Goal: Information Seeking & Learning: Learn about a topic

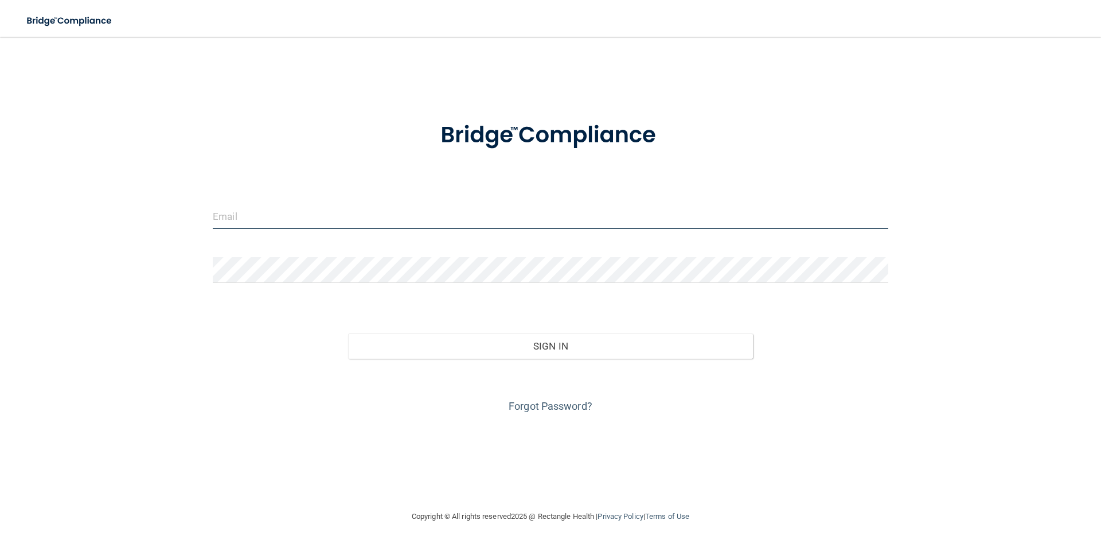
click at [315, 220] on input "email" at bounding box center [551, 216] width 676 height 26
type input "[EMAIL_ADDRESS][DOMAIN_NAME]"
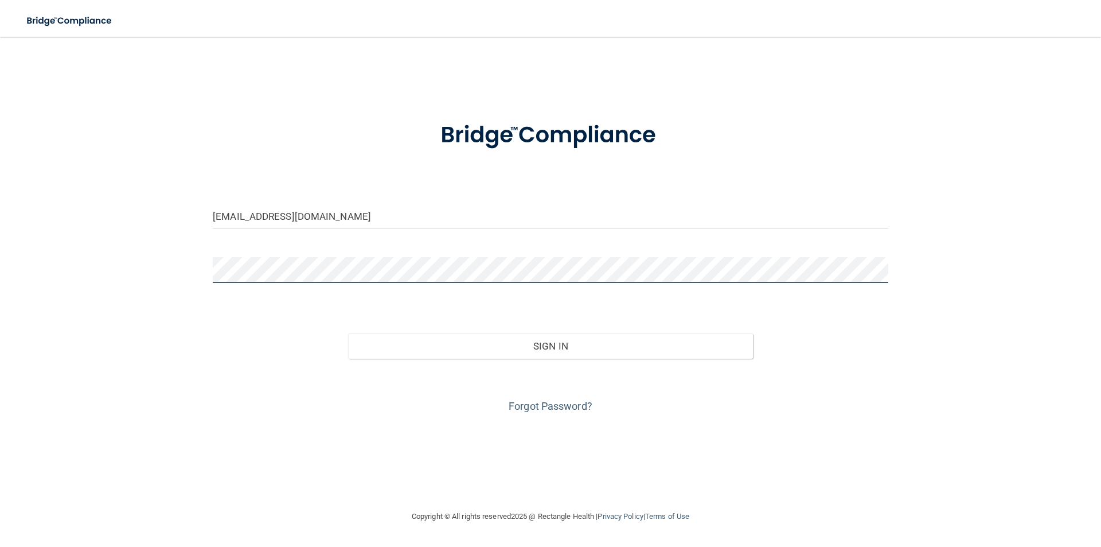
click at [348, 333] on button "Sign In" at bounding box center [550, 345] width 405 height 25
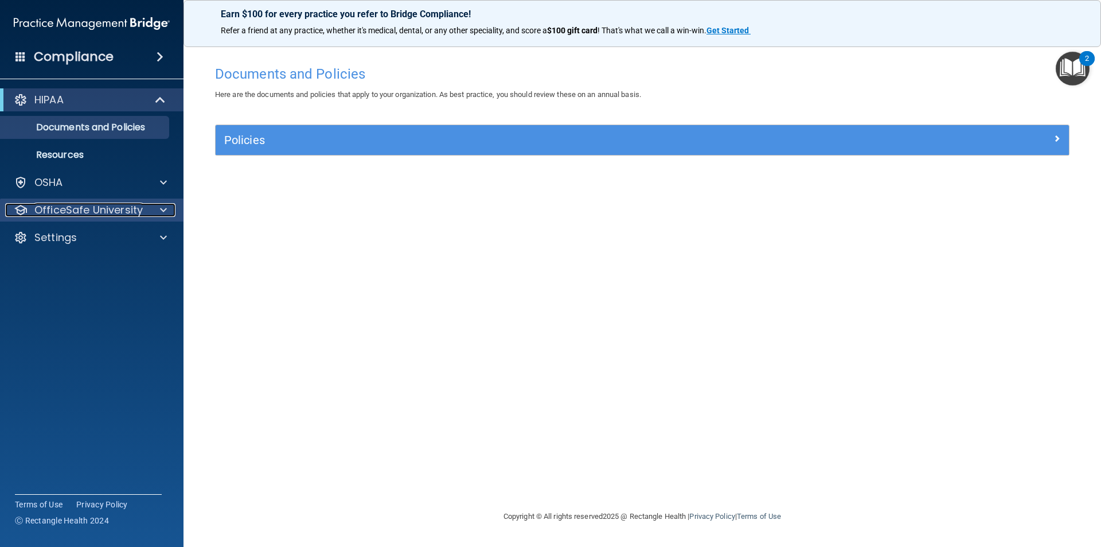
click at [165, 205] on span at bounding box center [163, 210] width 7 height 14
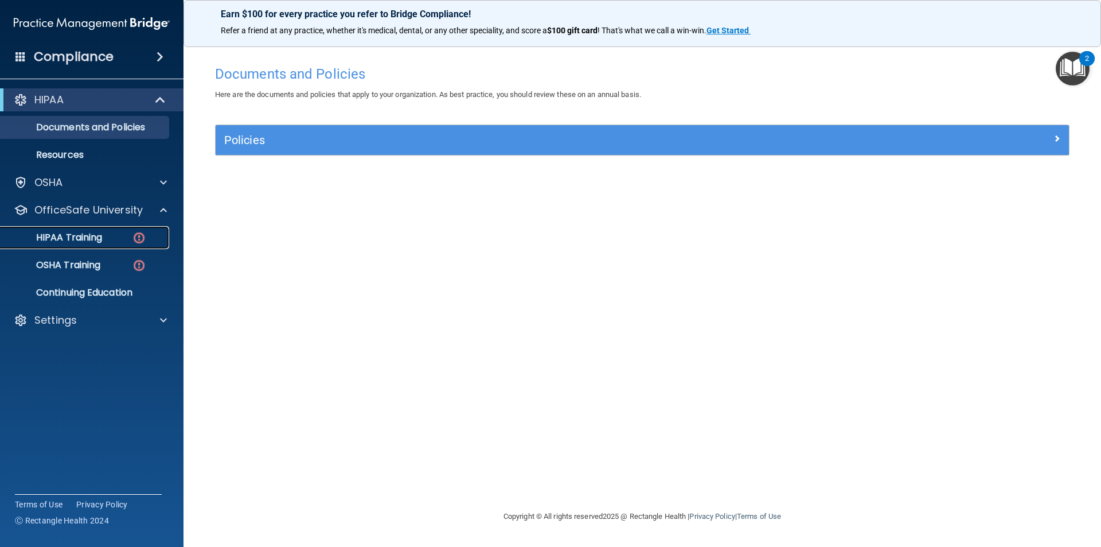
click at [138, 235] on img at bounding box center [139, 238] width 14 height 14
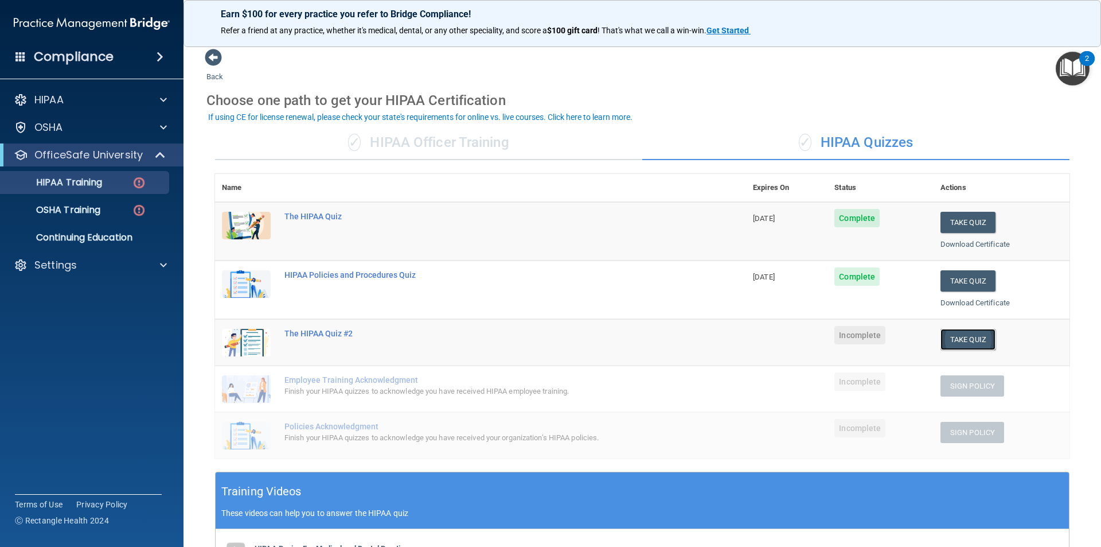
click at [977, 342] on button "Take Quiz" at bounding box center [967, 339] width 55 height 21
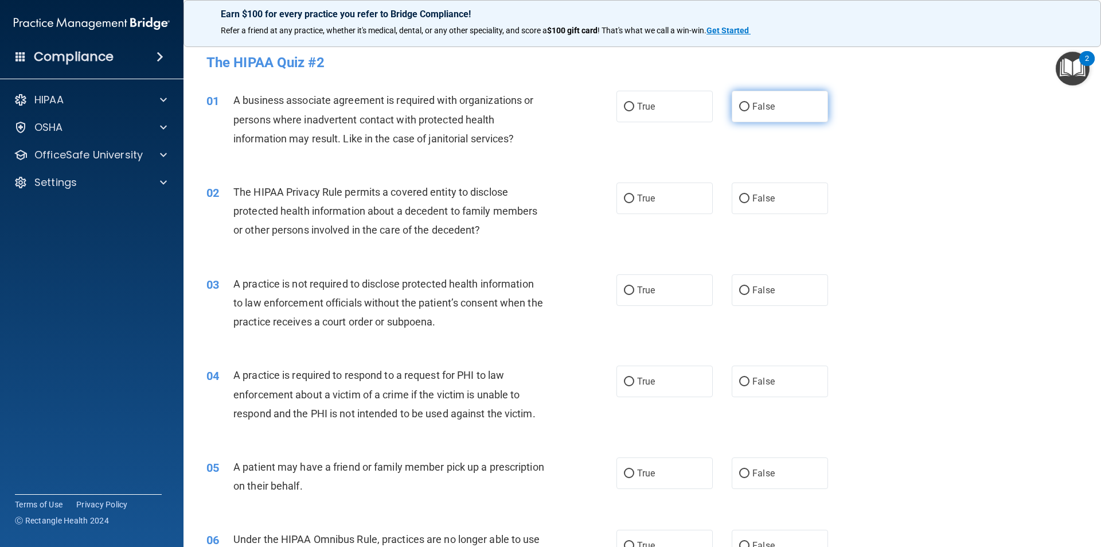
click at [760, 113] on label "False" at bounding box center [780, 107] width 96 height 32
click at [750, 111] on input "False" at bounding box center [744, 107] width 10 height 9
radio input "true"
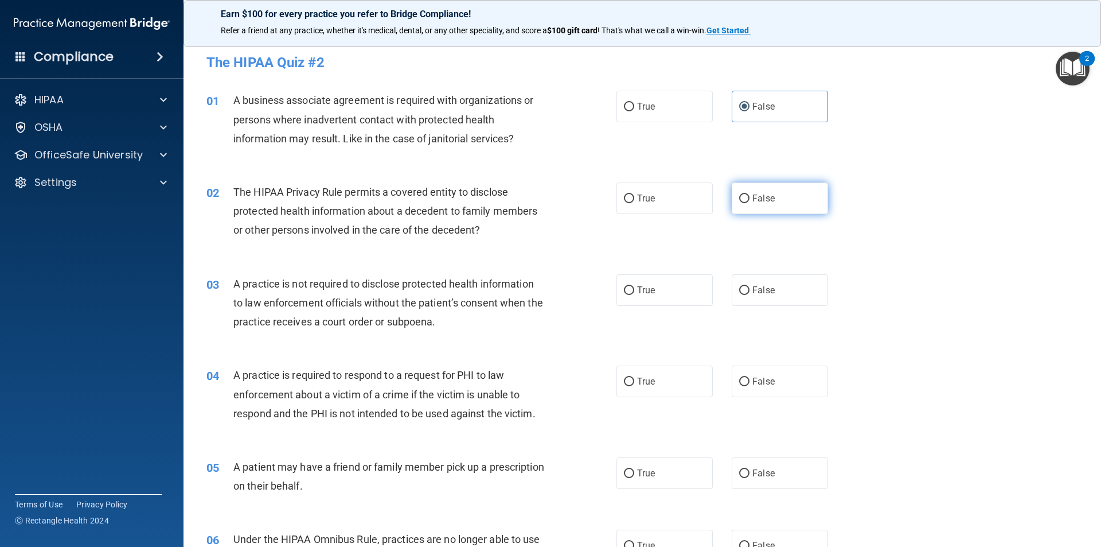
click at [763, 206] on label "False" at bounding box center [780, 198] width 96 height 32
click at [750, 203] on input "False" at bounding box center [744, 198] width 10 height 9
radio input "true"
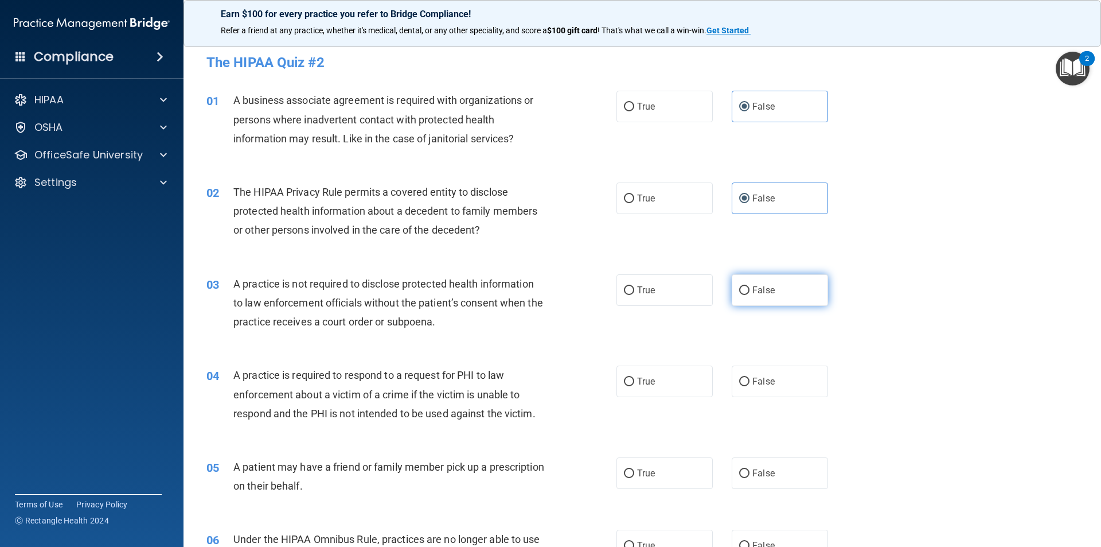
click at [746, 288] on label "False" at bounding box center [780, 290] width 96 height 32
click at [746, 288] on input "False" at bounding box center [744, 290] width 10 height 9
radio input "true"
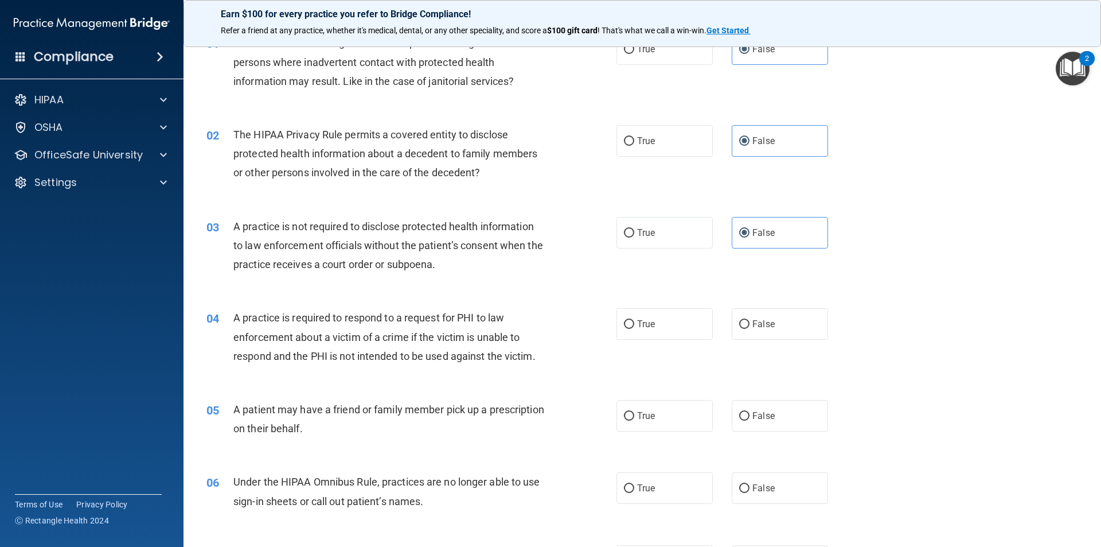
scroll to position [115, 0]
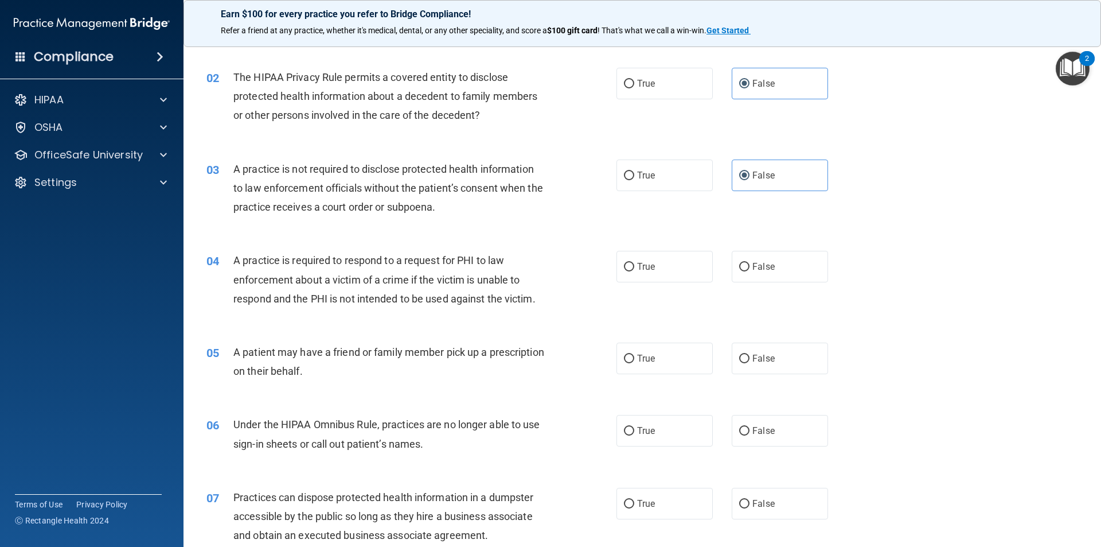
click at [460, 256] on span "A practice is required to respond to a request for PHI to law enforcement about…" at bounding box center [384, 279] width 302 height 50
click at [645, 261] on span "True" at bounding box center [646, 266] width 18 height 11
click at [634, 263] on input "True" at bounding box center [629, 267] width 10 height 9
radio input "true"
click at [676, 357] on label "True" at bounding box center [664, 358] width 96 height 32
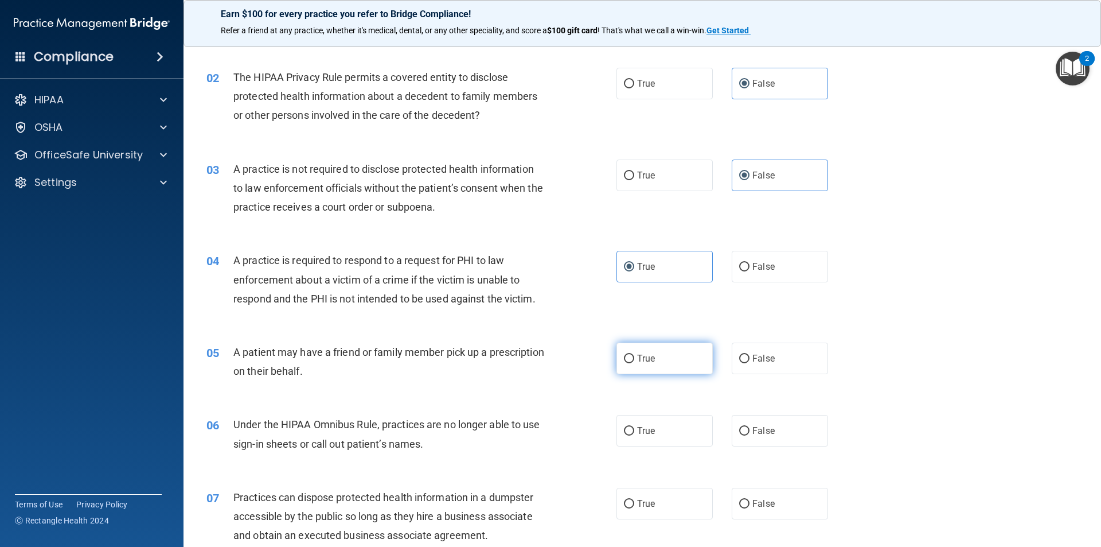
click at [634, 357] on input "True" at bounding box center [629, 358] width 10 height 9
radio input "true"
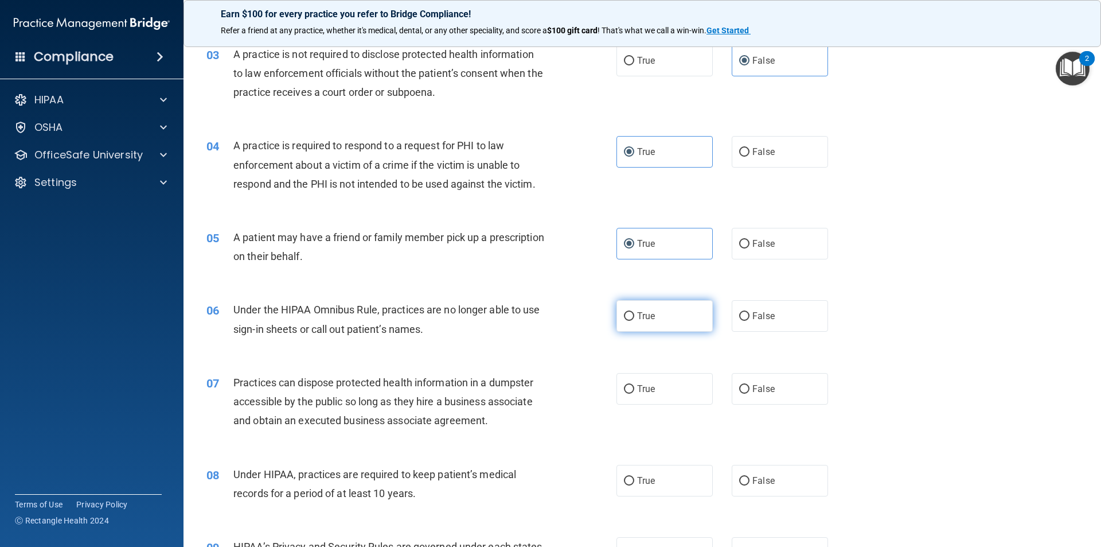
click at [658, 306] on label "True" at bounding box center [664, 316] width 96 height 32
click at [634, 312] on input "True" at bounding box center [629, 316] width 10 height 9
radio input "true"
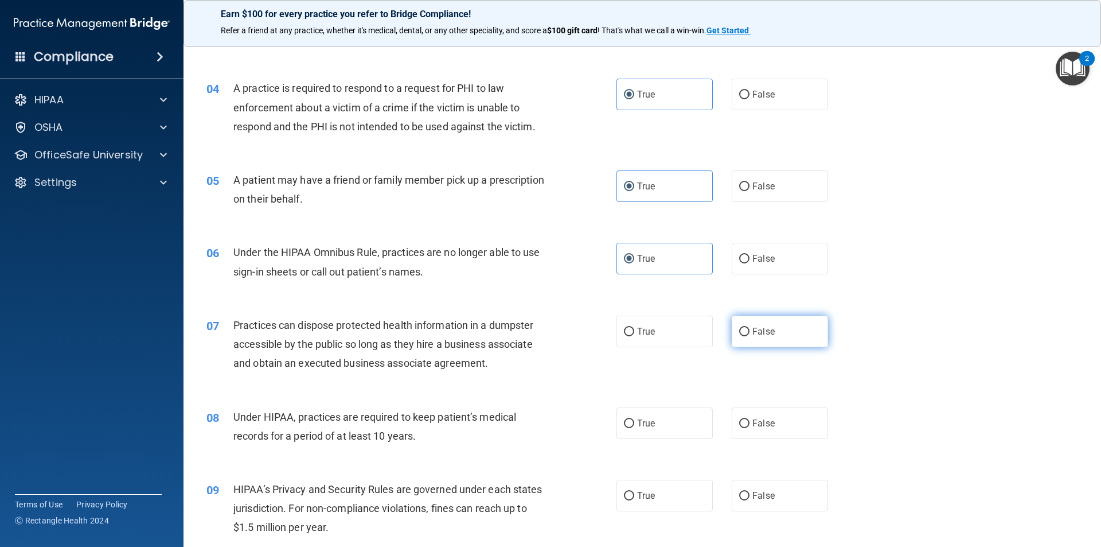
click at [765, 327] on span "False" at bounding box center [763, 331] width 22 height 11
click at [750, 327] on input "False" at bounding box center [744, 331] width 10 height 9
radio input "true"
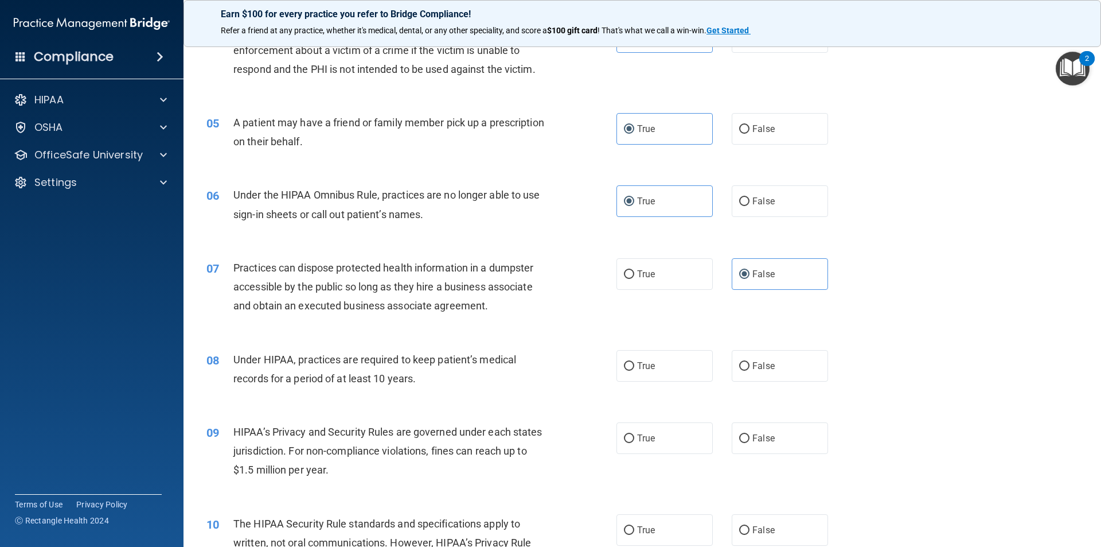
scroll to position [459, 0]
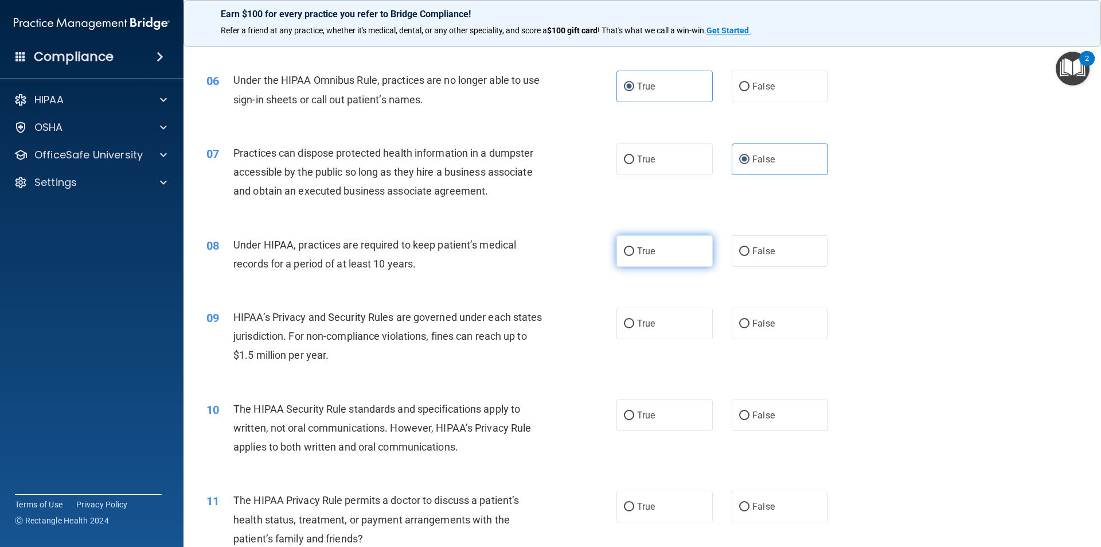
click at [662, 257] on label "True" at bounding box center [664, 251] width 96 height 32
click at [634, 256] on input "True" at bounding box center [629, 251] width 10 height 9
radio input "true"
click at [647, 323] on span "True" at bounding box center [646, 323] width 18 height 11
click at [634, 323] on input "True" at bounding box center [629, 323] width 10 height 9
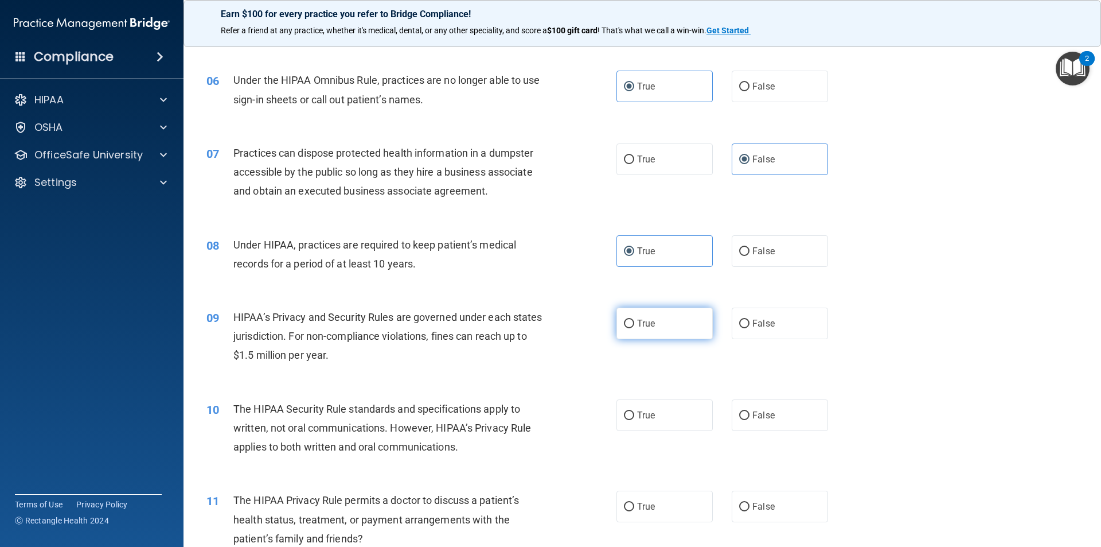
radio input "true"
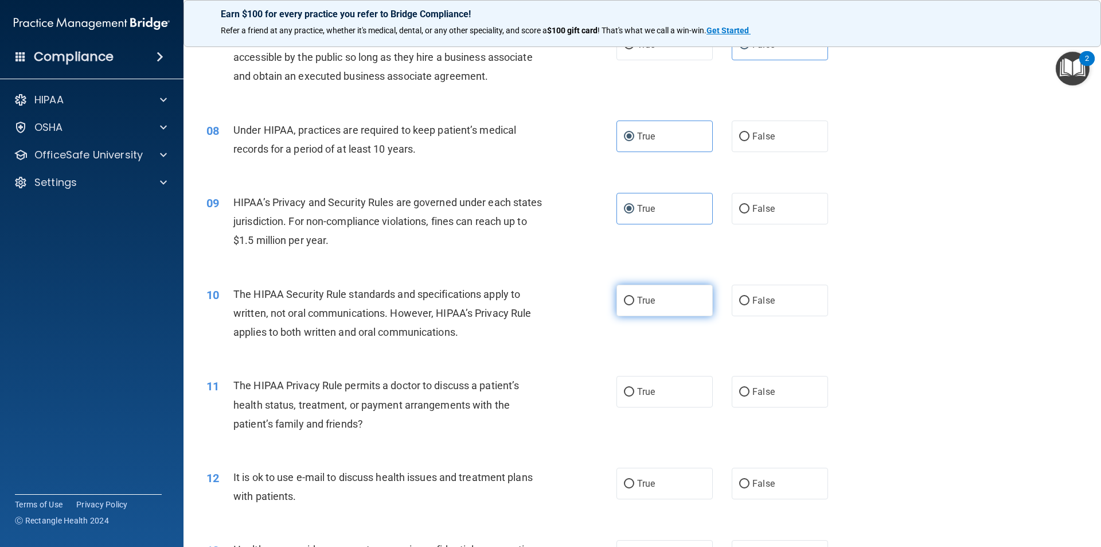
click at [657, 310] on label "True" at bounding box center [664, 300] width 96 height 32
click at [634, 305] on input "True" at bounding box center [629, 300] width 10 height 9
radio input "true"
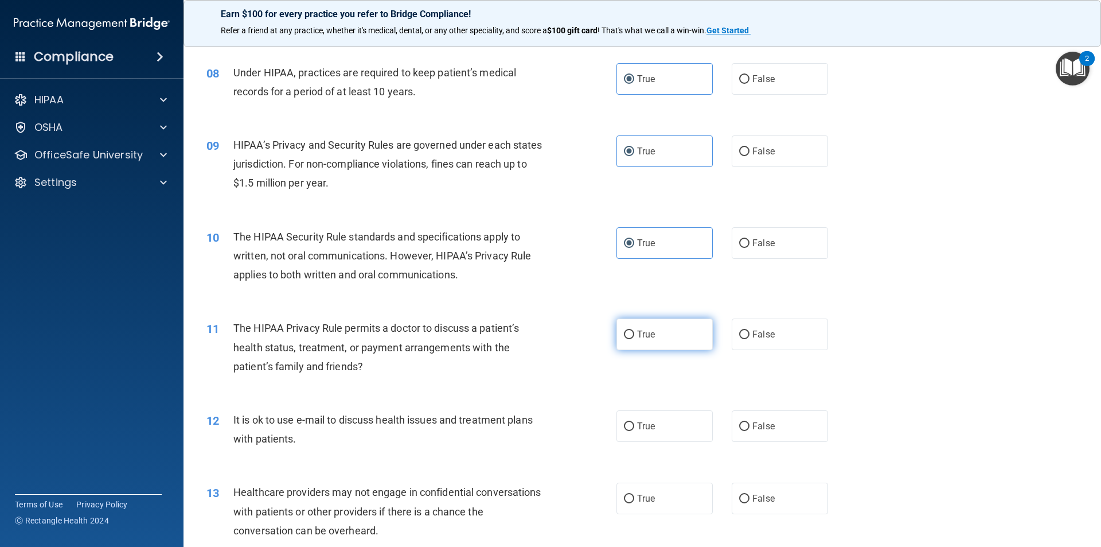
click at [666, 335] on label "True" at bounding box center [664, 334] width 96 height 32
click at [634, 335] on input "True" at bounding box center [629, 334] width 10 height 9
radio input "true"
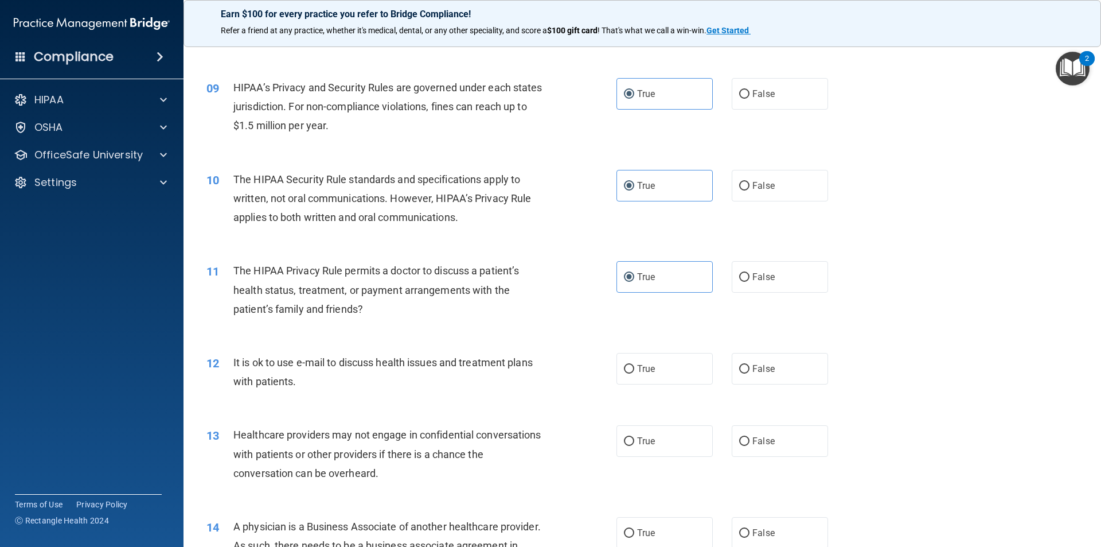
scroll to position [745, 0]
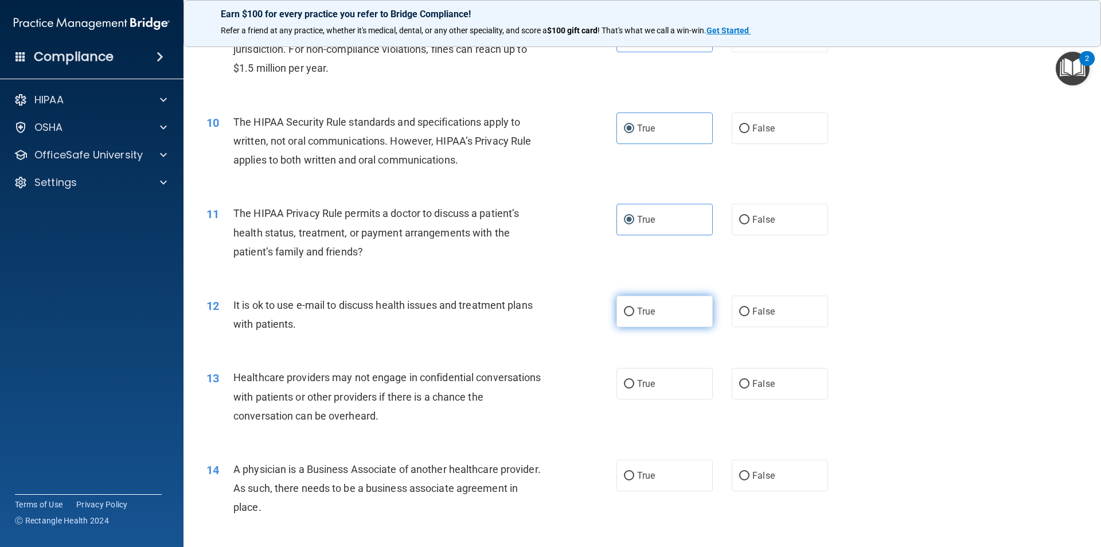
click at [659, 315] on label "True" at bounding box center [664, 311] width 96 height 32
click at [634, 315] on input "True" at bounding box center [629, 311] width 10 height 9
radio input "true"
click at [634, 393] on label "True" at bounding box center [664, 384] width 96 height 32
click at [634, 388] on input "True" at bounding box center [629, 384] width 10 height 9
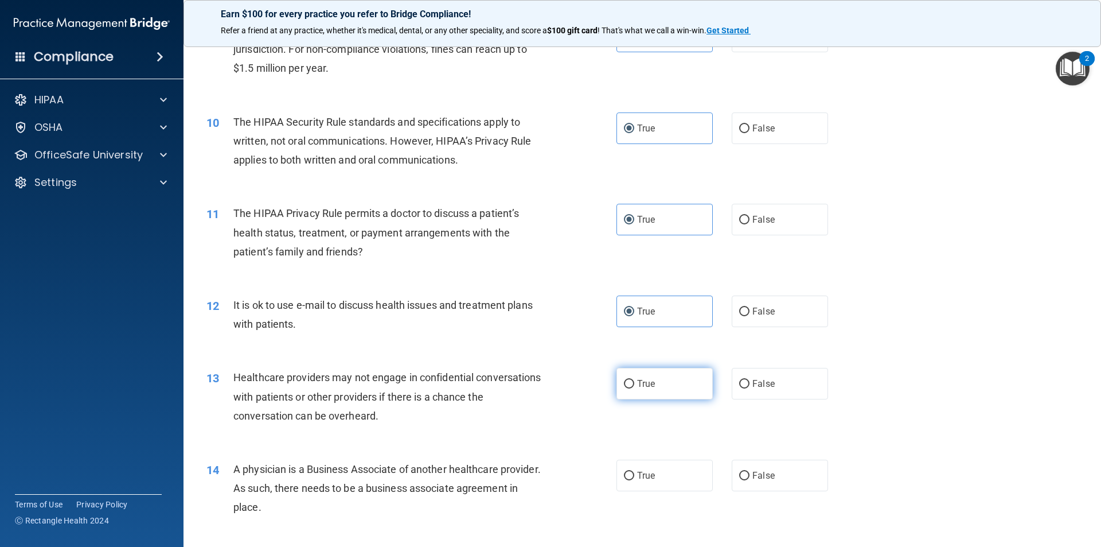
radio input "true"
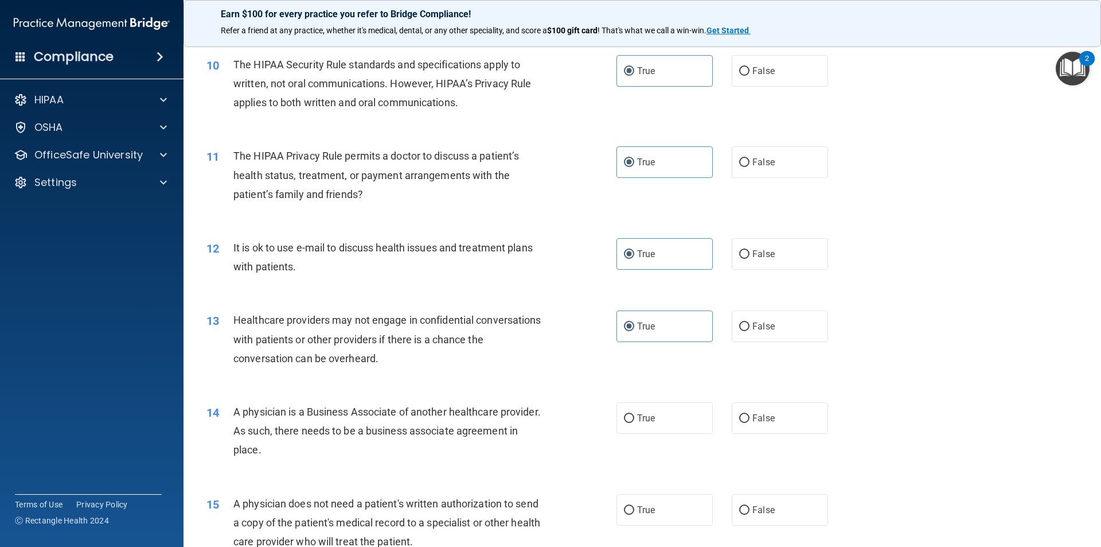
scroll to position [860, 0]
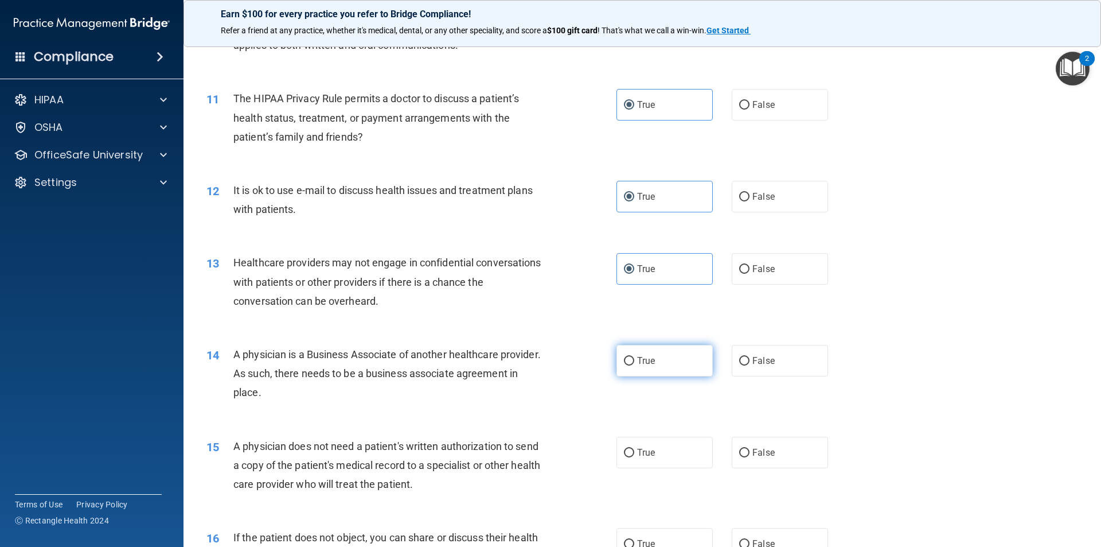
click at [668, 365] on label "True" at bounding box center [664, 361] width 96 height 32
click at [634, 365] on input "True" at bounding box center [629, 361] width 10 height 9
radio input "true"
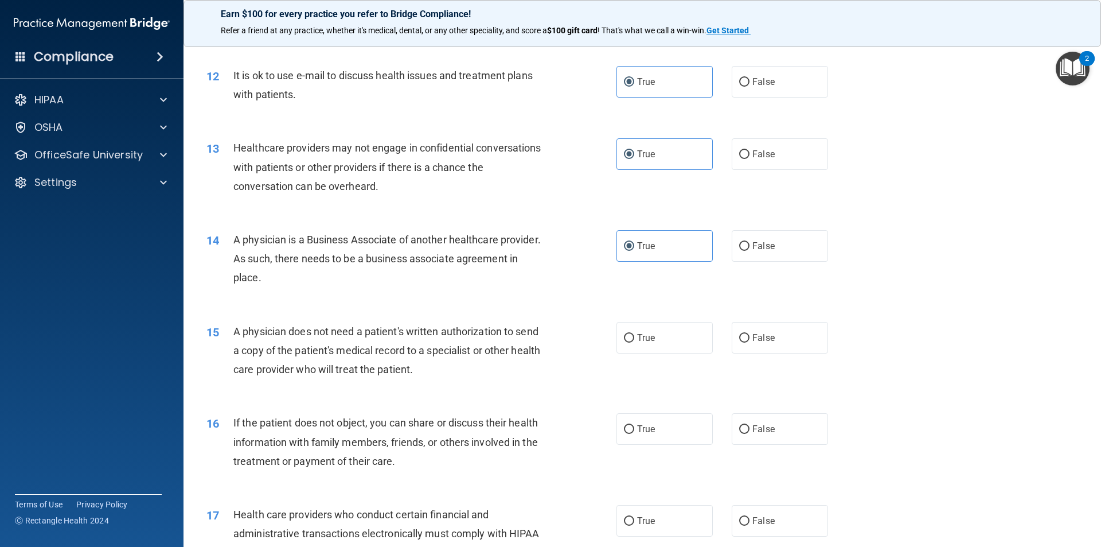
scroll to position [1032, 0]
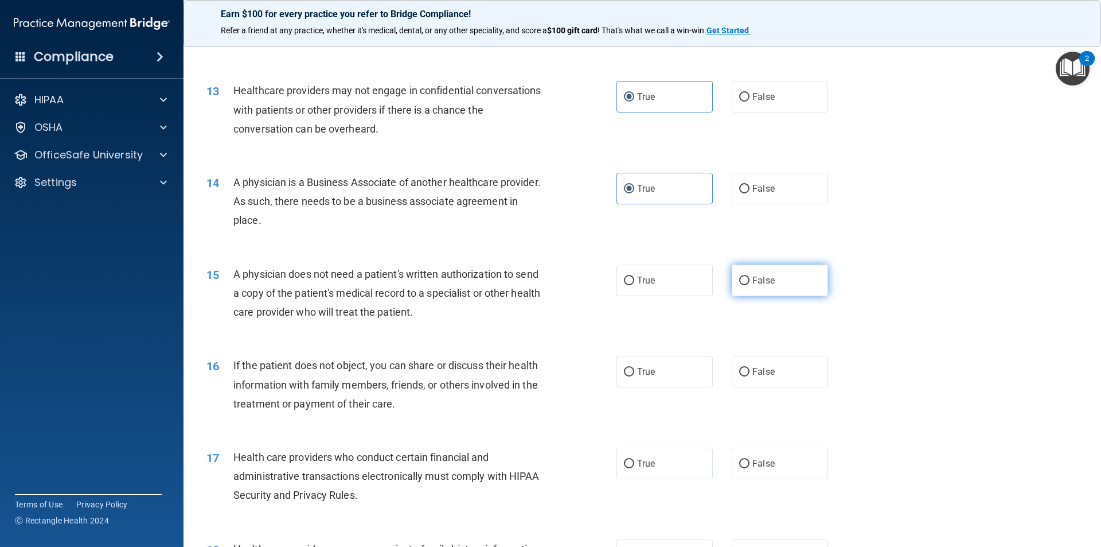
click at [739, 276] on input "False" at bounding box center [744, 280] width 10 height 9
radio input "true"
click at [788, 365] on label "False" at bounding box center [780, 372] width 96 height 32
click at [750, 368] on input "False" at bounding box center [744, 372] width 10 height 9
radio input "true"
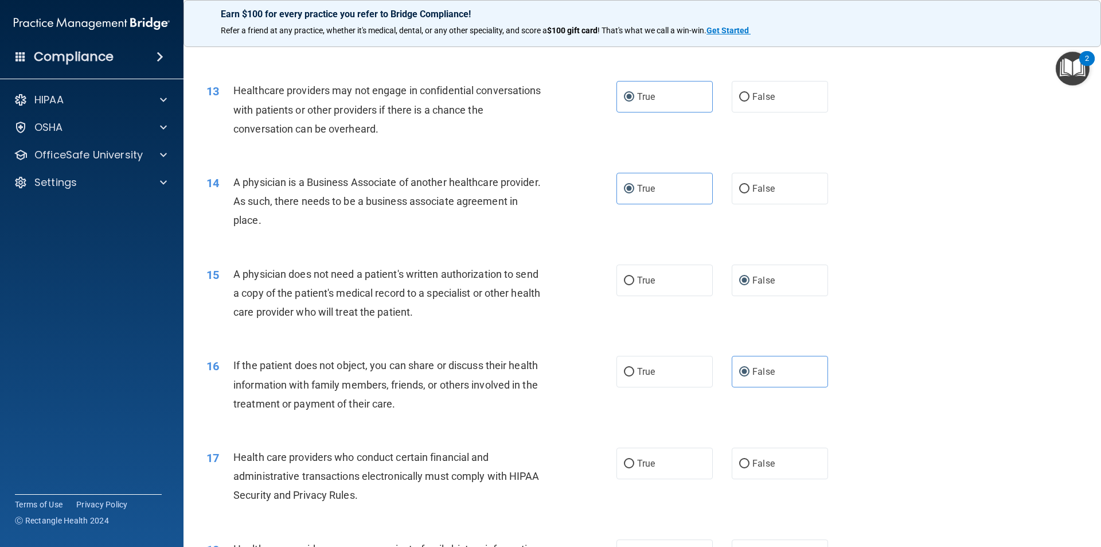
scroll to position [1204, 0]
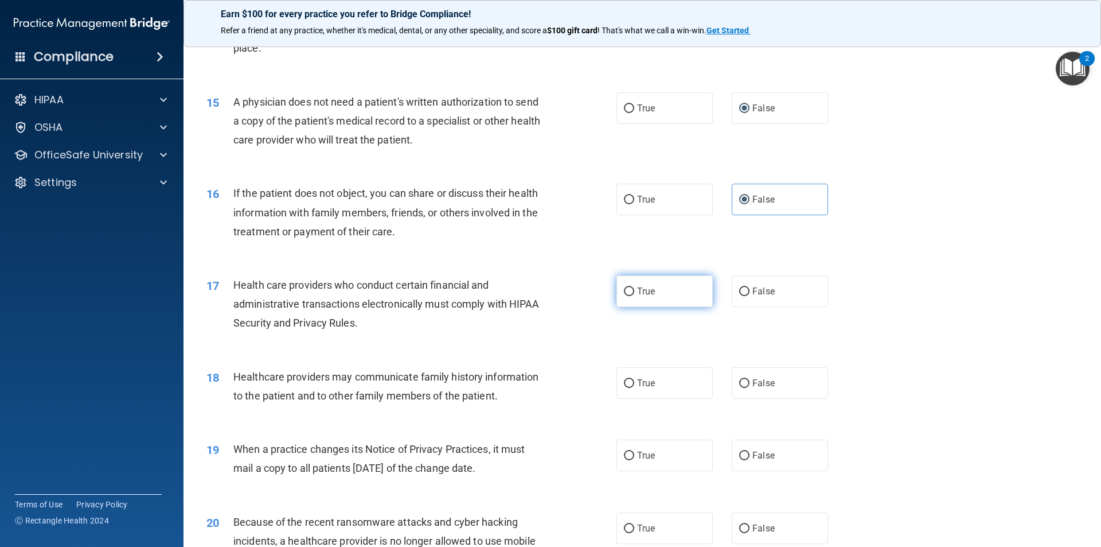
click at [637, 291] on span "True" at bounding box center [646, 291] width 18 height 11
click at [634, 291] on input "True" at bounding box center [629, 291] width 10 height 9
radio input "true"
click at [741, 379] on input "False" at bounding box center [744, 383] width 10 height 9
radio input "true"
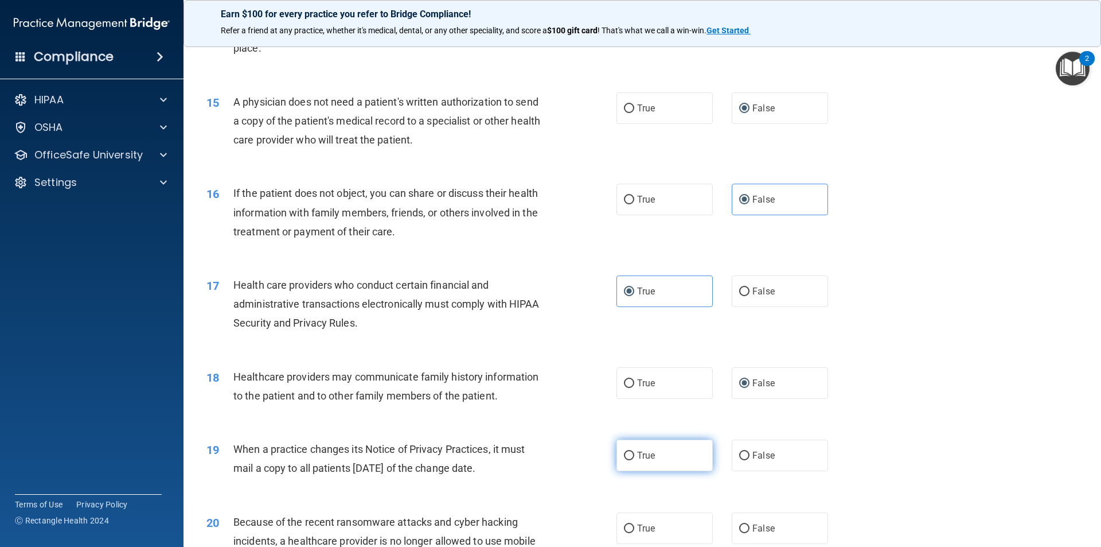
click at [679, 446] on label "True" at bounding box center [664, 455] width 96 height 32
click at [634, 451] on input "True" at bounding box center [629, 455] width 10 height 9
radio input "true"
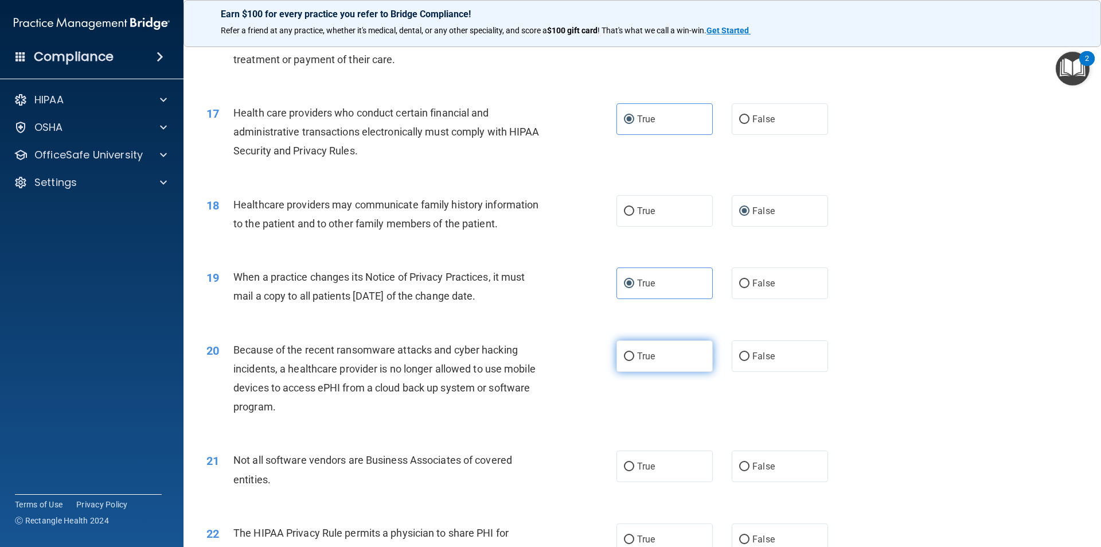
click at [635, 366] on label "True" at bounding box center [664, 356] width 96 height 32
click at [634, 361] on input "True" at bounding box center [629, 356] width 10 height 9
radio input "true"
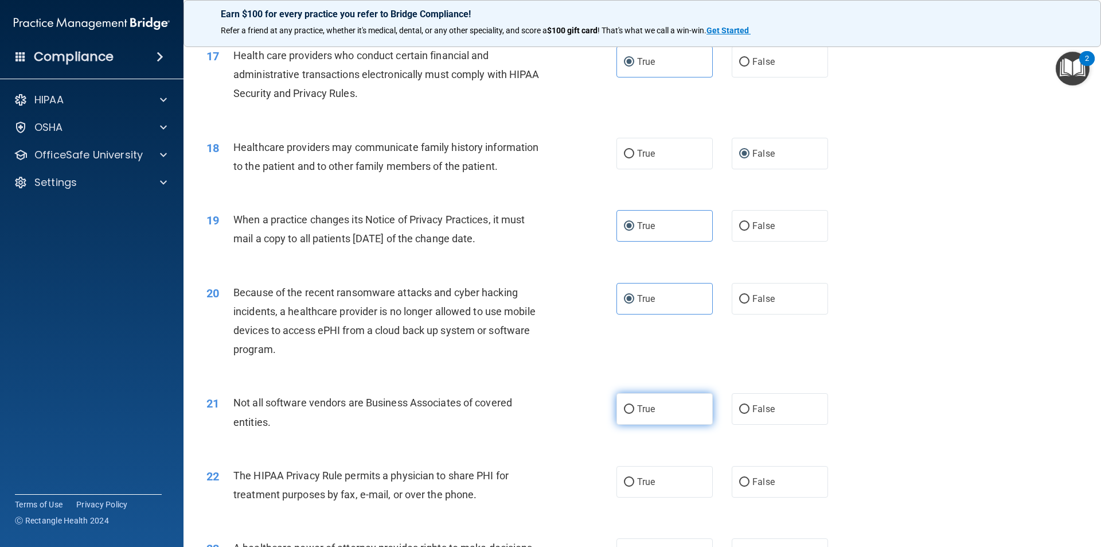
click at [651, 405] on span "True" at bounding box center [646, 408] width 18 height 11
click at [634, 405] on input "True" at bounding box center [629, 409] width 10 height 9
radio input "true"
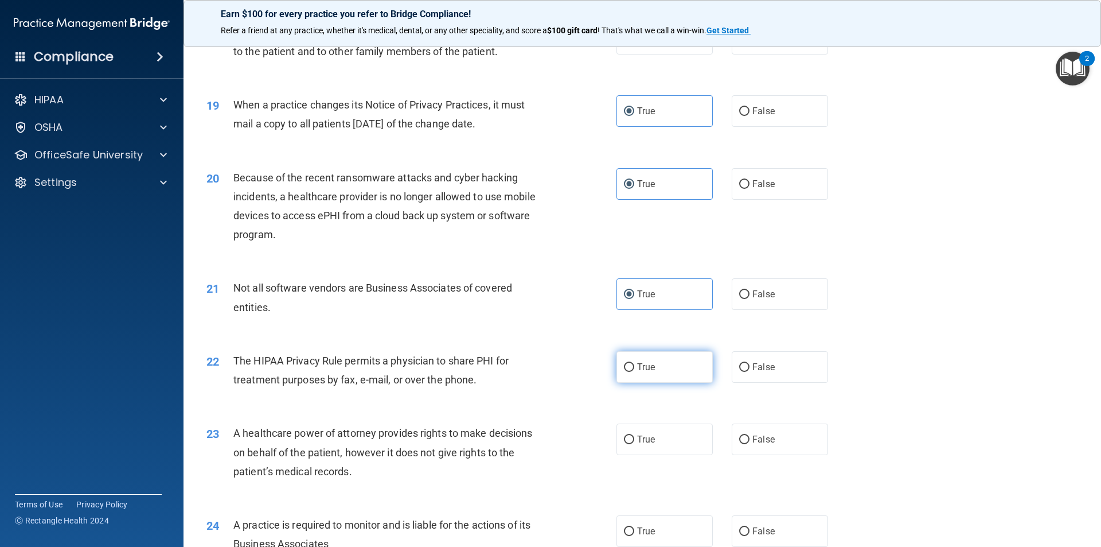
click at [634, 378] on label "True" at bounding box center [664, 367] width 96 height 32
click at [634, 372] on input "True" at bounding box center [629, 367] width 10 height 9
radio input "true"
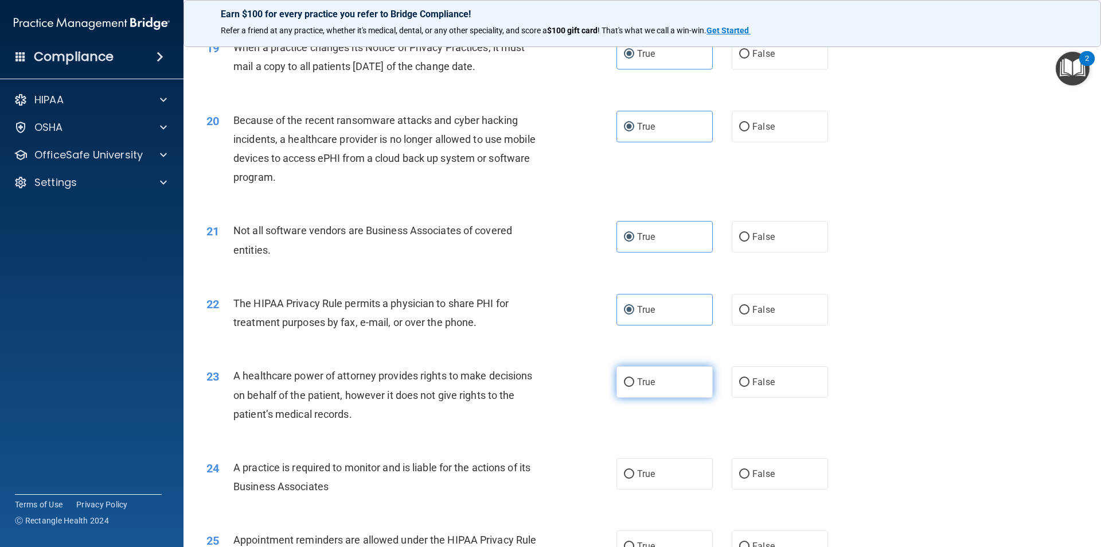
click at [672, 387] on label "True" at bounding box center [664, 382] width 96 height 32
click at [634, 387] on input "True" at bounding box center [629, 382] width 10 height 9
radio input "true"
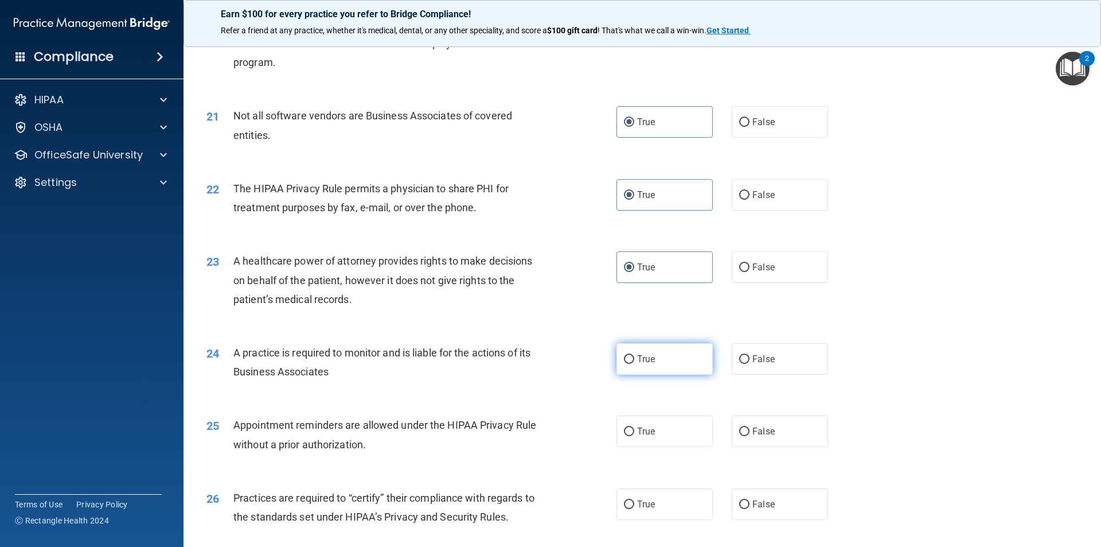
click at [645, 362] on span "True" at bounding box center [646, 358] width 18 height 11
click at [634, 362] on input "True" at bounding box center [629, 359] width 10 height 9
radio input "true"
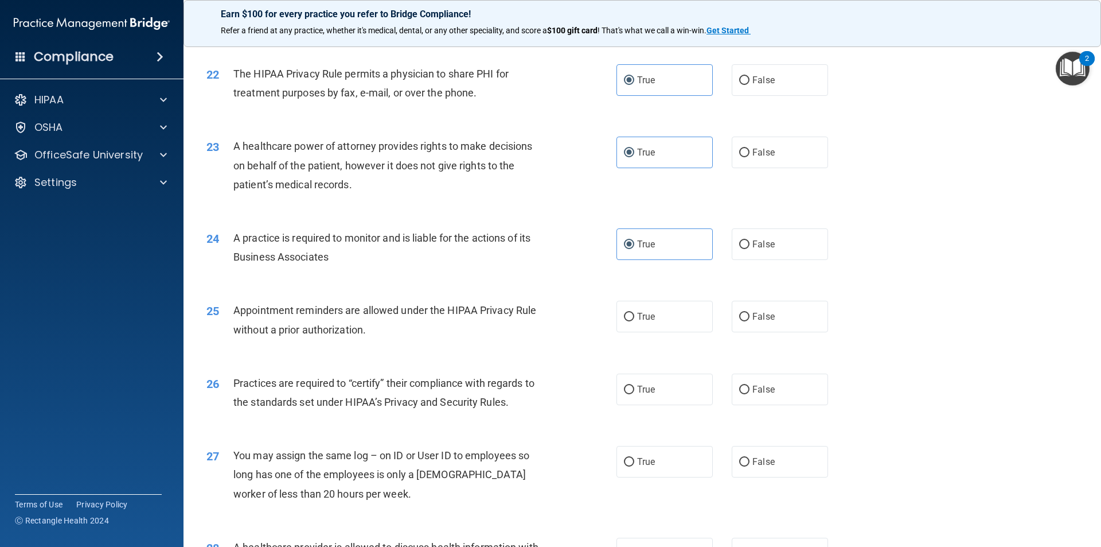
scroll to position [1892, 0]
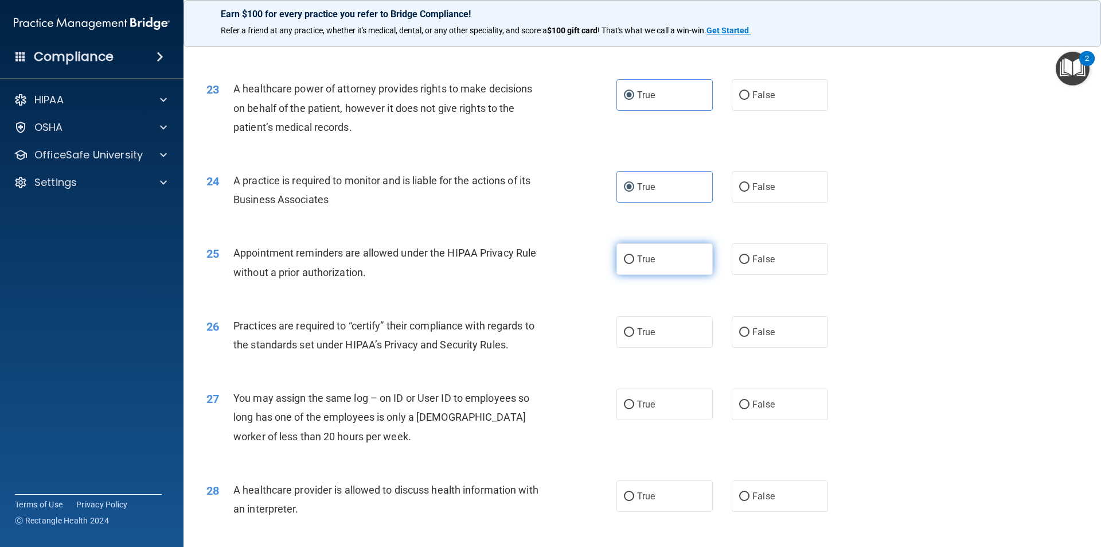
click at [657, 263] on label "True" at bounding box center [664, 259] width 96 height 32
click at [634, 263] on input "True" at bounding box center [629, 259] width 10 height 9
radio input "true"
click at [638, 340] on label "True" at bounding box center [664, 332] width 96 height 32
click at [634, 337] on input "True" at bounding box center [629, 332] width 10 height 9
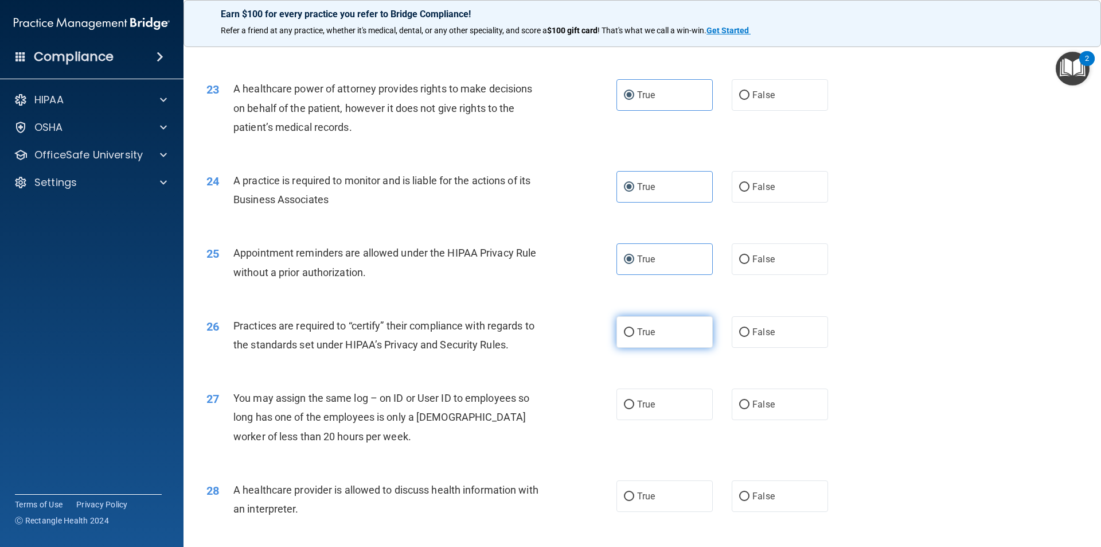
radio input "true"
click at [759, 405] on span "False" at bounding box center [763, 404] width 22 height 11
click at [750, 405] on input "False" at bounding box center [744, 404] width 10 height 9
radio input "true"
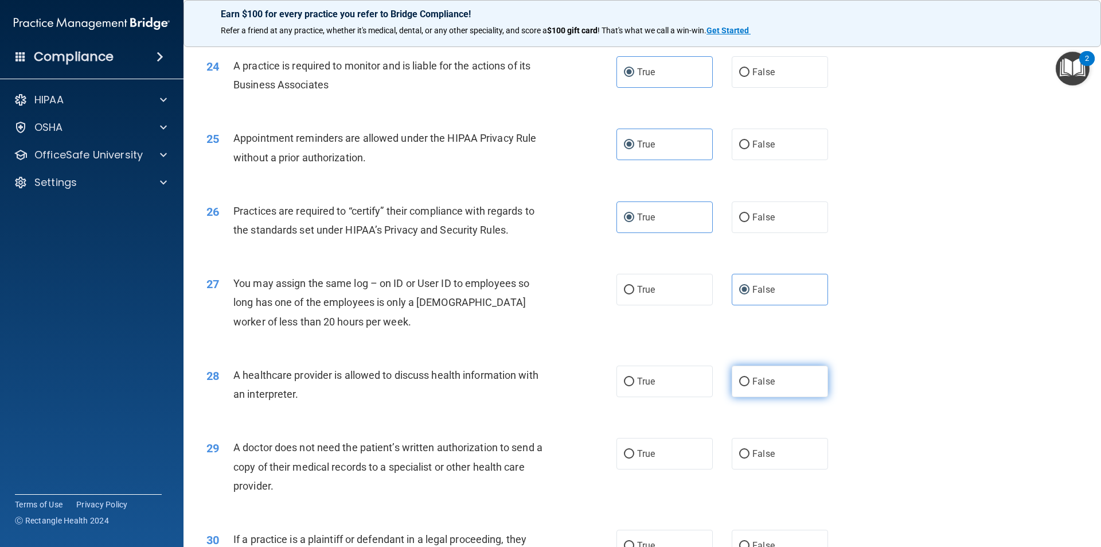
click at [773, 386] on label "False" at bounding box center [780, 381] width 96 height 32
click at [750, 386] on input "False" at bounding box center [744, 381] width 10 height 9
radio input "true"
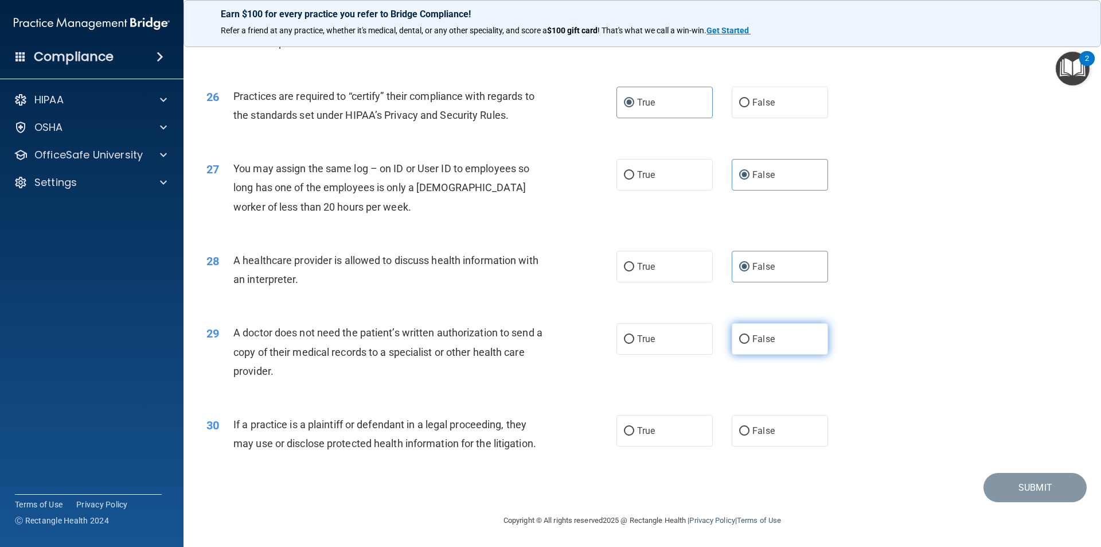
click at [754, 342] on span "False" at bounding box center [763, 338] width 22 height 11
click at [750, 342] on input "False" at bounding box center [744, 339] width 10 height 9
radio input "true"
click at [738, 415] on label "False" at bounding box center [780, 431] width 96 height 32
click at [739, 427] on input "False" at bounding box center [744, 431] width 10 height 9
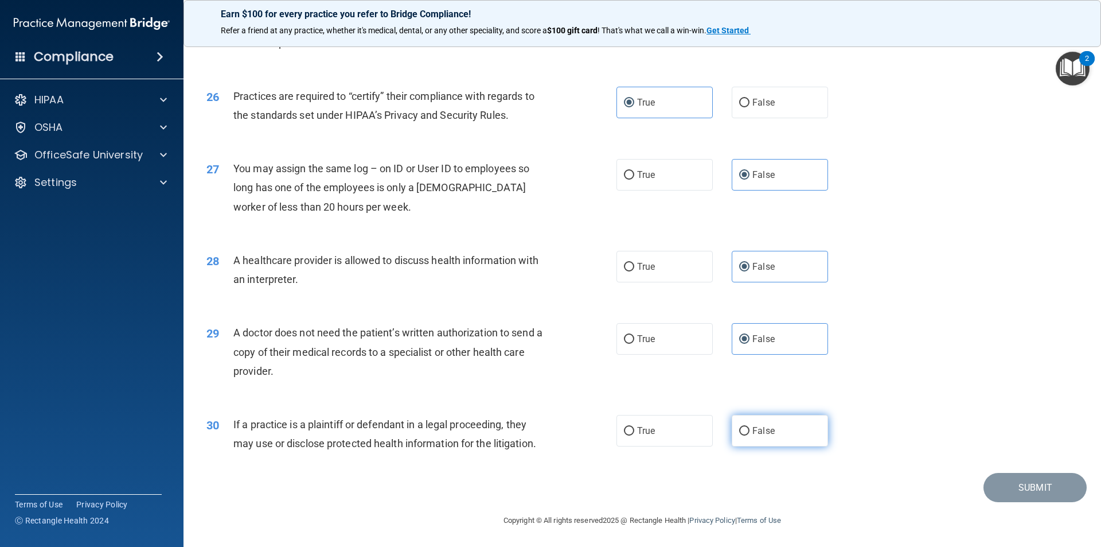
radio input "true"
click at [1040, 477] on button "Submit" at bounding box center [1034, 487] width 103 height 29
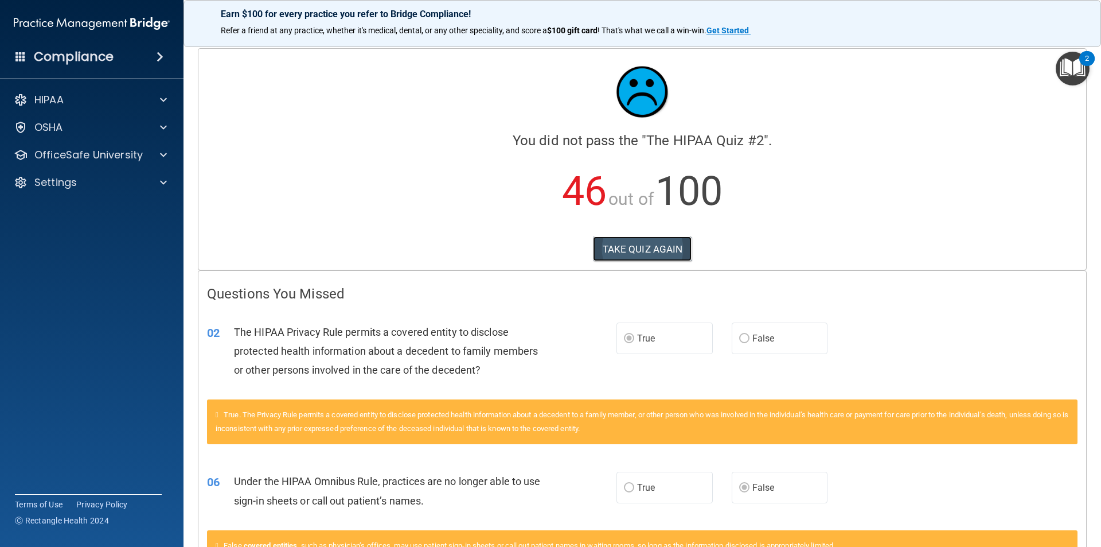
click at [637, 248] on button "TAKE QUIZ AGAIN" at bounding box center [642, 248] width 99 height 25
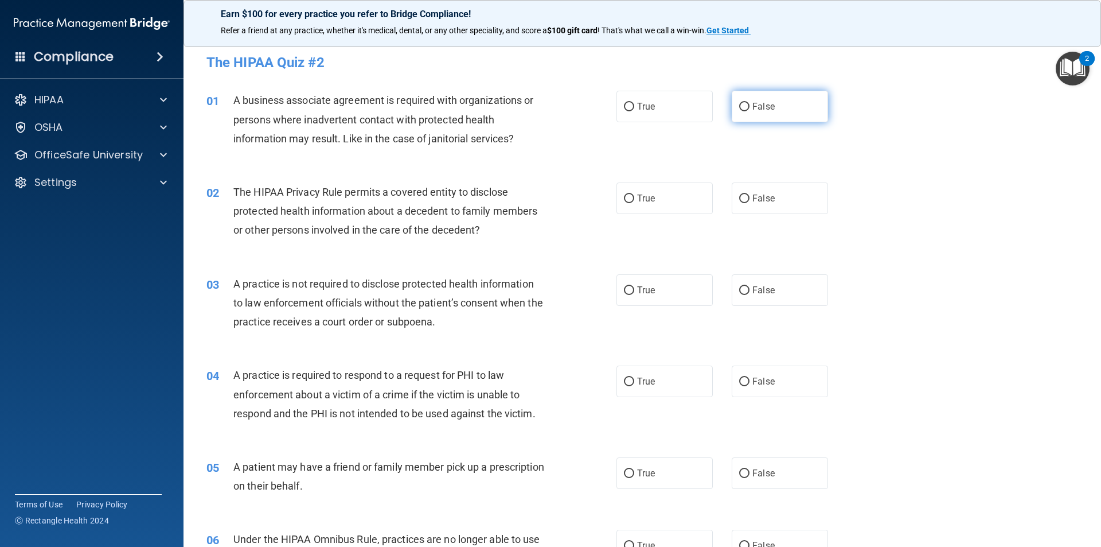
click at [818, 106] on label "False" at bounding box center [780, 107] width 96 height 32
click at [750, 106] on input "False" at bounding box center [744, 107] width 10 height 9
radio input "true"
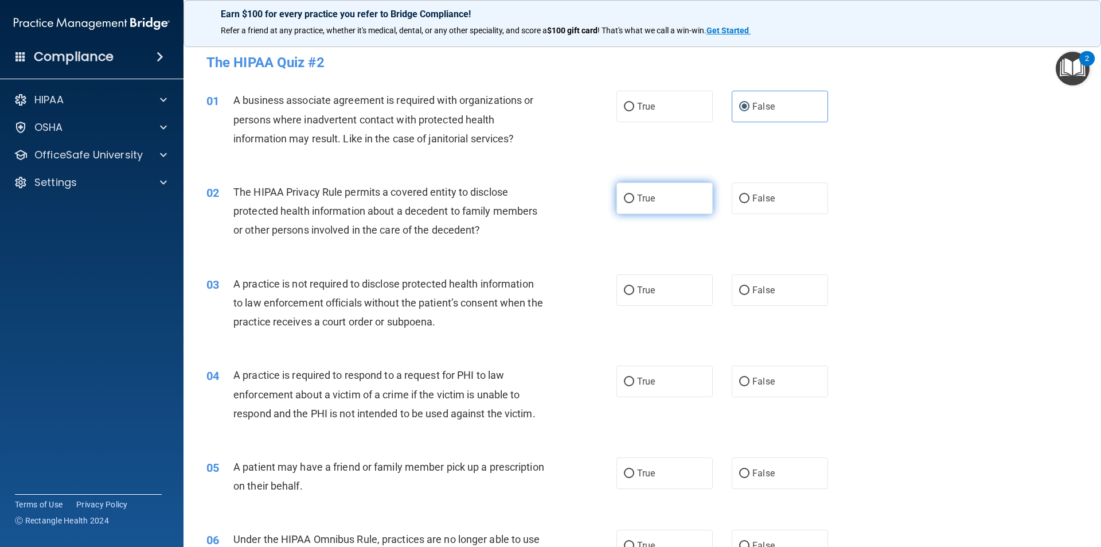
click at [645, 193] on span "True" at bounding box center [646, 198] width 18 height 11
click at [634, 194] on input "True" at bounding box center [629, 198] width 10 height 9
radio input "true"
click at [685, 294] on label "True" at bounding box center [664, 290] width 96 height 32
click at [634, 294] on input "True" at bounding box center [629, 290] width 10 height 9
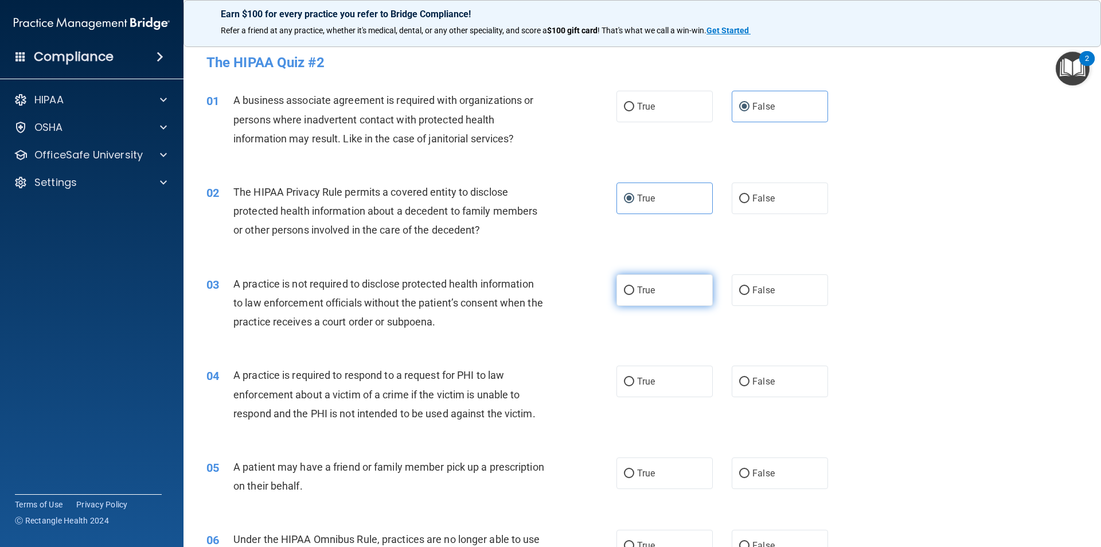
radio input "true"
click at [677, 391] on label "True" at bounding box center [664, 381] width 96 height 32
click at [634, 386] on input "True" at bounding box center [629, 381] width 10 height 9
radio input "true"
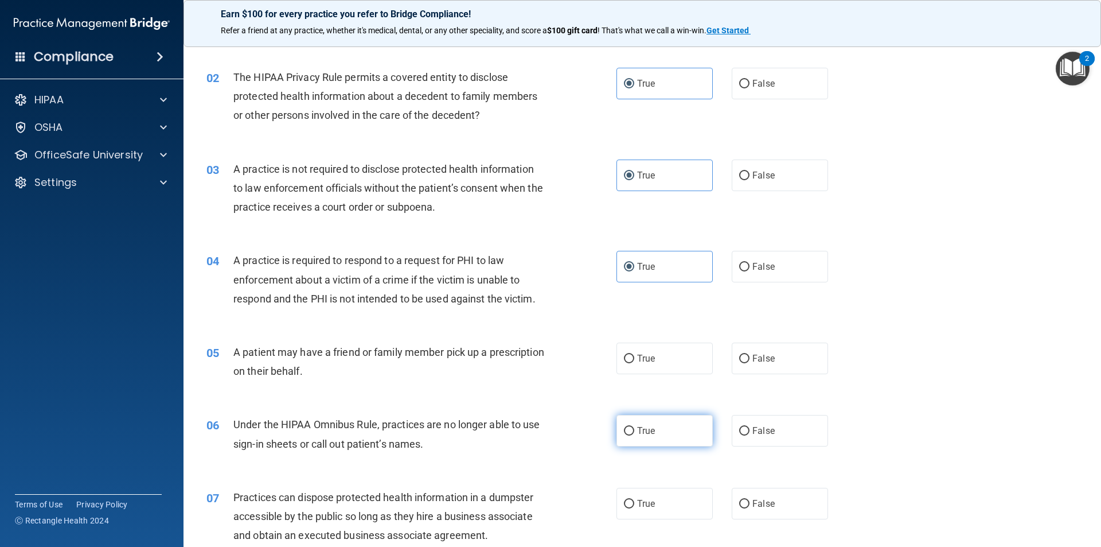
scroll to position [172, 0]
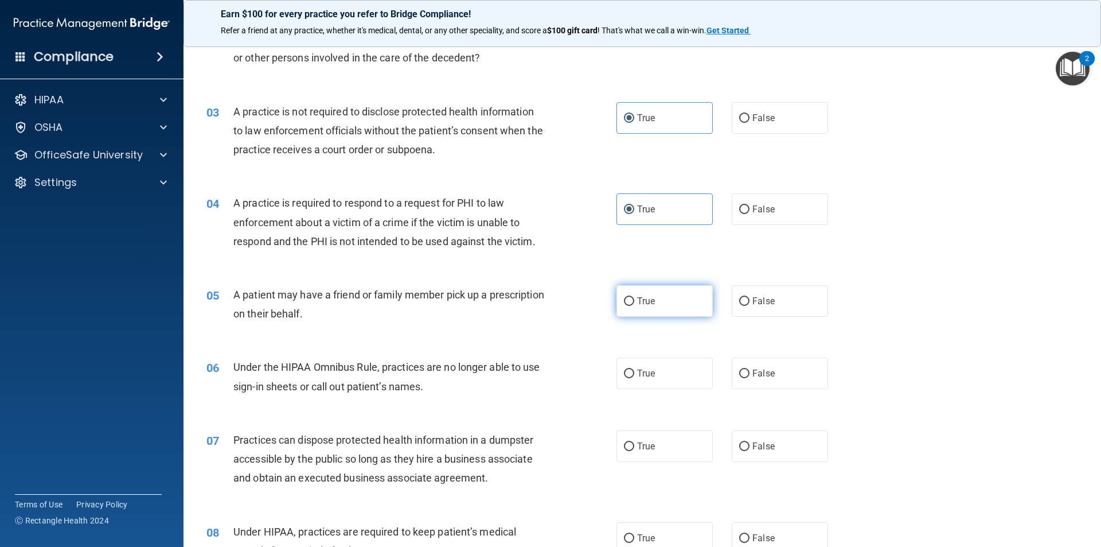
click at [649, 304] on span "True" at bounding box center [646, 300] width 18 height 11
click at [634, 304] on input "True" at bounding box center [629, 301] width 10 height 9
radio input "true"
click at [744, 374] on input "False" at bounding box center [744, 373] width 10 height 9
radio input "true"
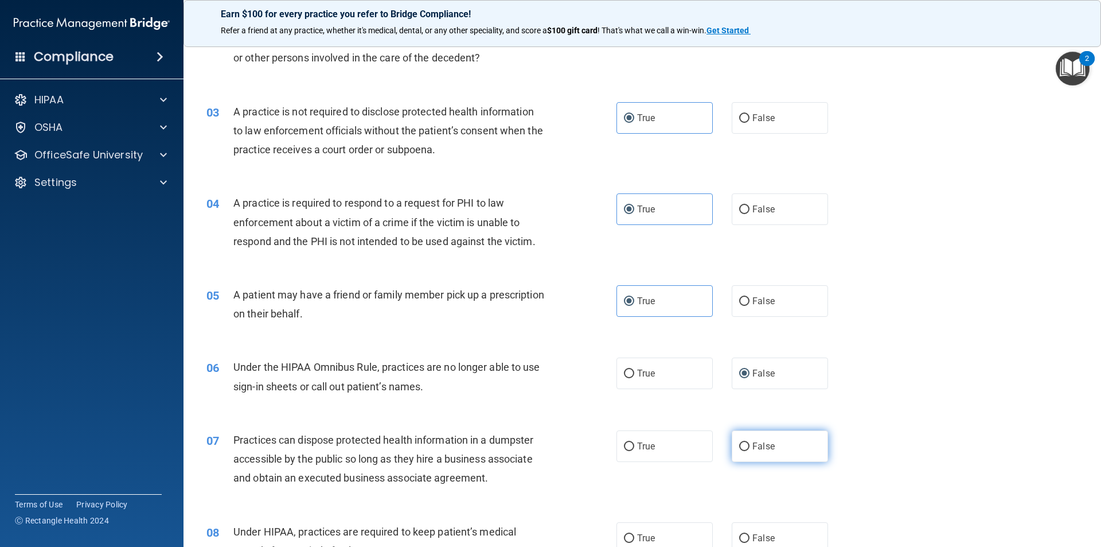
click at [756, 446] on span "False" at bounding box center [763, 445] width 22 height 11
click at [750, 446] on input "False" at bounding box center [744, 446] width 10 height 9
radio input "true"
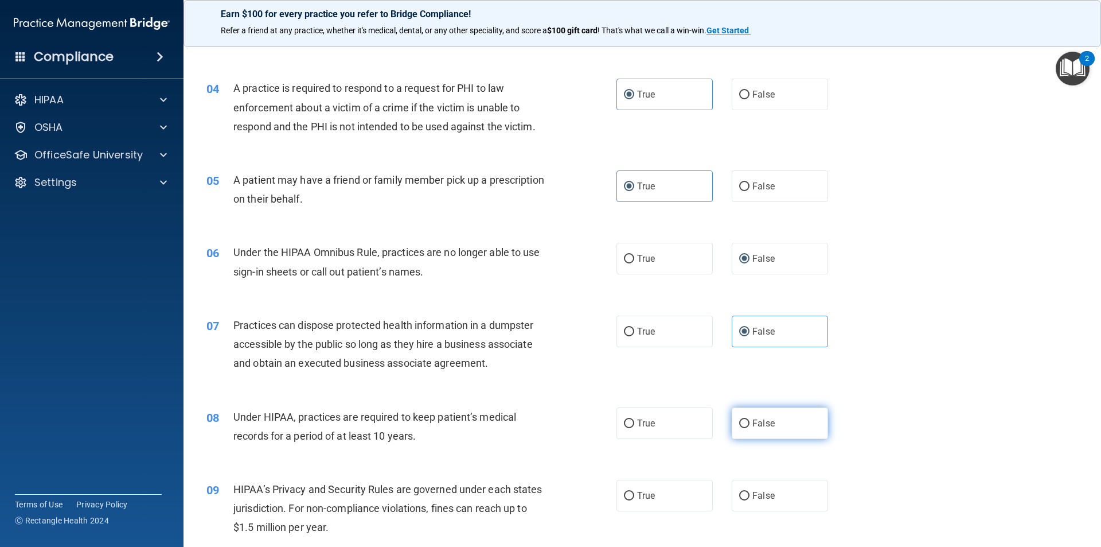
click at [755, 428] on span "False" at bounding box center [763, 422] width 22 height 11
click at [750, 428] on input "False" at bounding box center [744, 423] width 10 height 9
radio input "true"
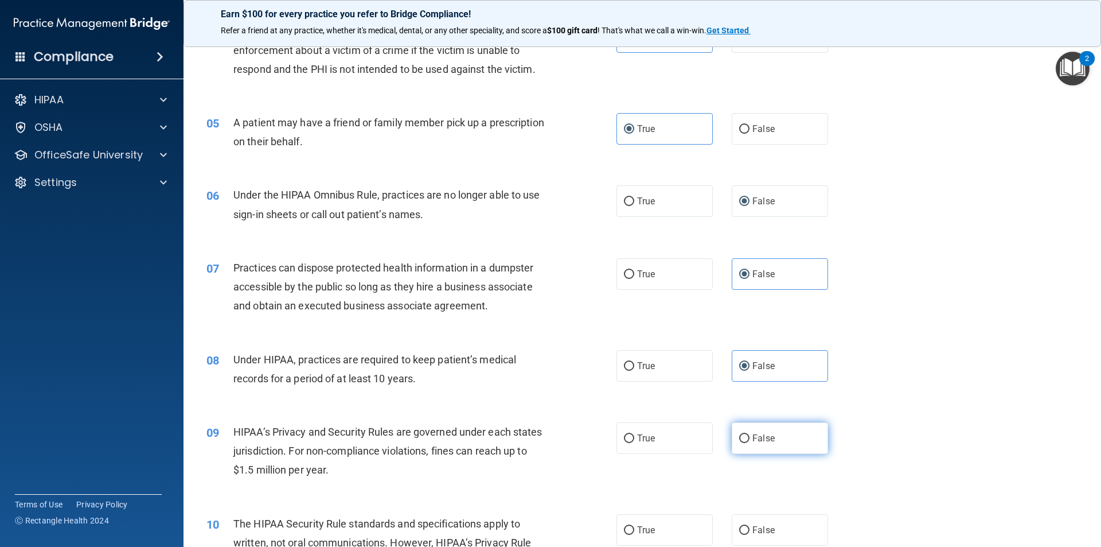
click at [755, 451] on label "False" at bounding box center [780, 438] width 96 height 32
click at [750, 443] on input "False" at bounding box center [744, 438] width 10 height 9
radio input "true"
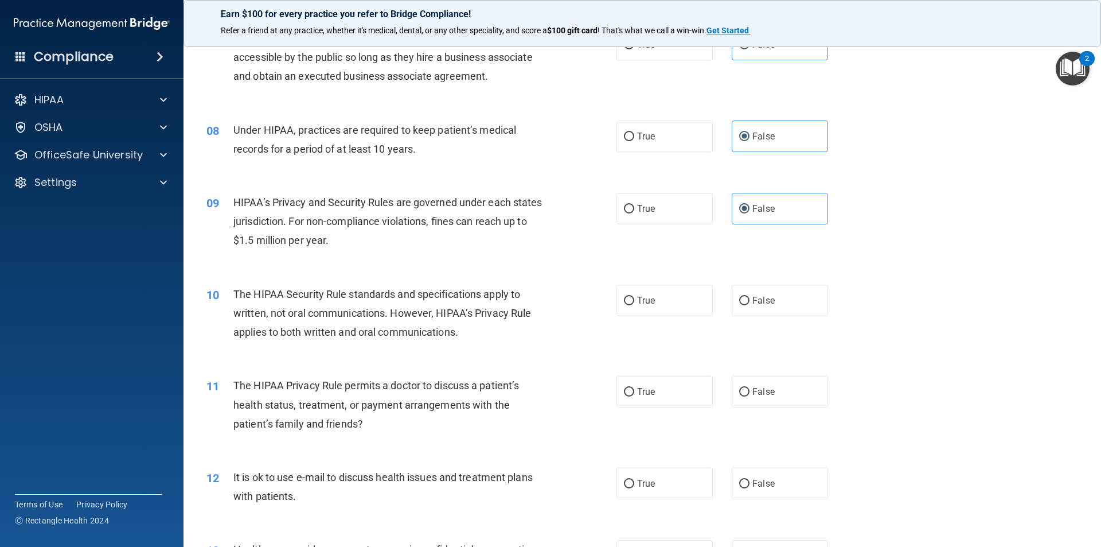
drag, startPoint x: 715, startPoint y: 313, endPoint x: 663, endPoint y: 329, distance: 54.2
click at [663, 329] on div "10 The HIPAA Security Rule standards and specifications apply to written, not o…" at bounding box center [642, 316] width 889 height 92
click at [739, 309] on label "False" at bounding box center [780, 300] width 96 height 32
click at [739, 305] on input "False" at bounding box center [744, 300] width 10 height 9
radio input "true"
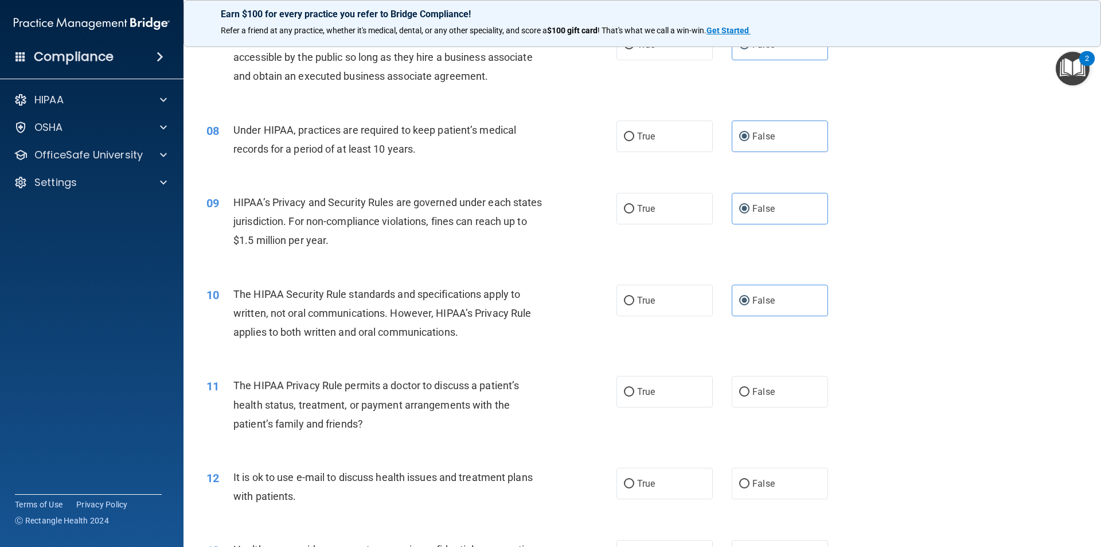
scroll to position [631, 0]
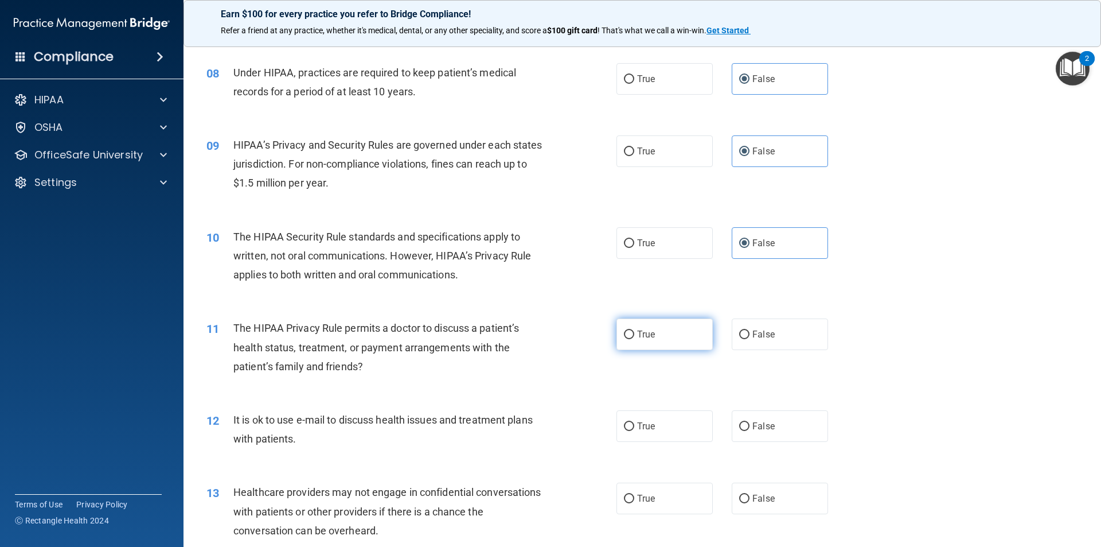
click at [642, 342] on label "True" at bounding box center [664, 334] width 96 height 32
click at [634, 339] on input "True" at bounding box center [629, 334] width 10 height 9
radio input "true"
click at [609, 427] on div "12 It is ok to use e-mail to discuss health issues and treatment plans with pat…" at bounding box center [411, 432] width 444 height 44
click at [656, 422] on label "True" at bounding box center [664, 426] width 96 height 32
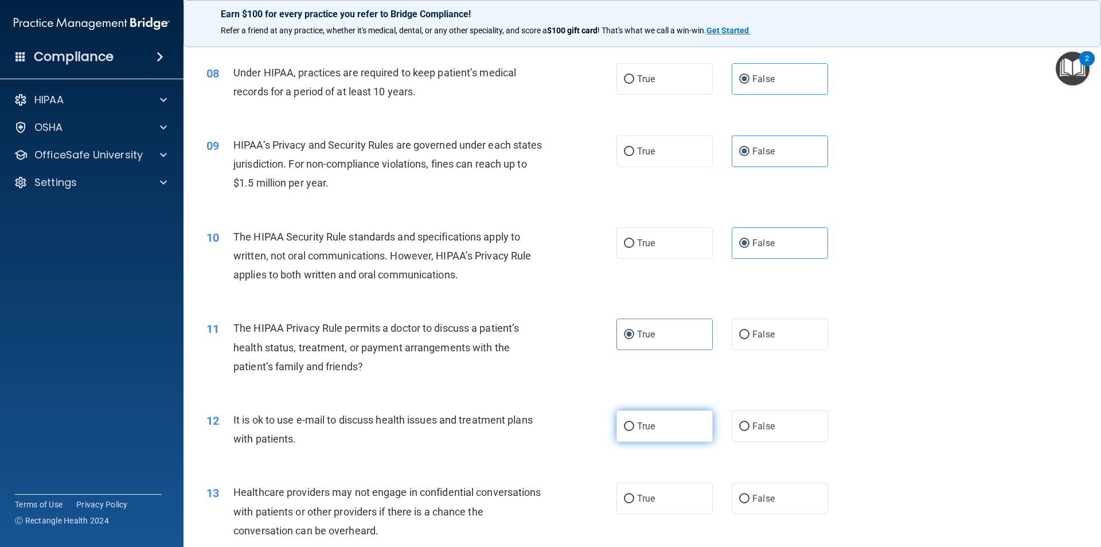
click at [634, 422] on input "True" at bounding box center [629, 426] width 10 height 9
radio input "true"
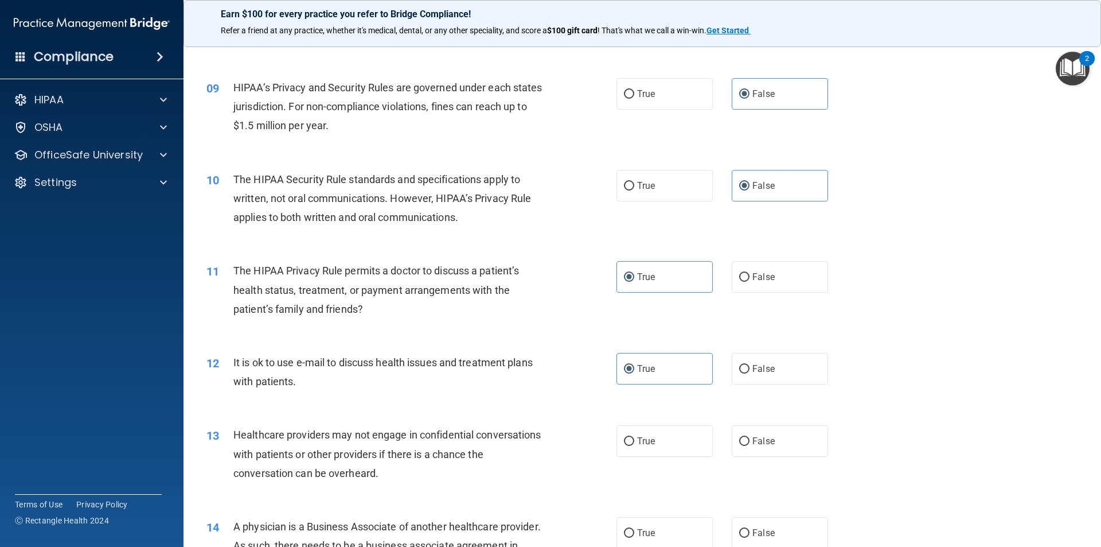
scroll to position [745, 0]
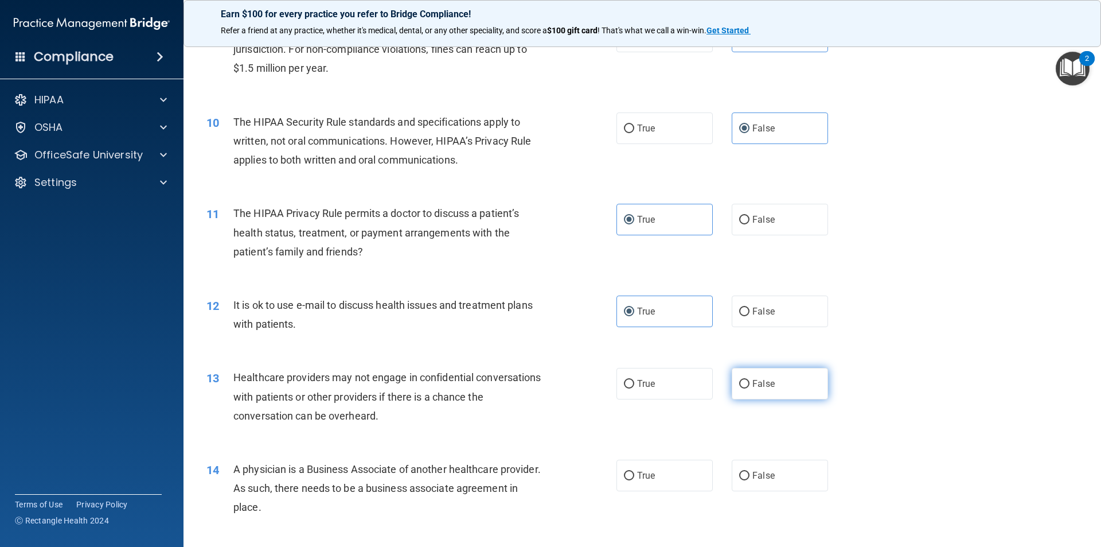
click at [752, 380] on span "False" at bounding box center [763, 383] width 22 height 11
click at [749, 380] on input "False" at bounding box center [744, 384] width 10 height 9
radio input "true"
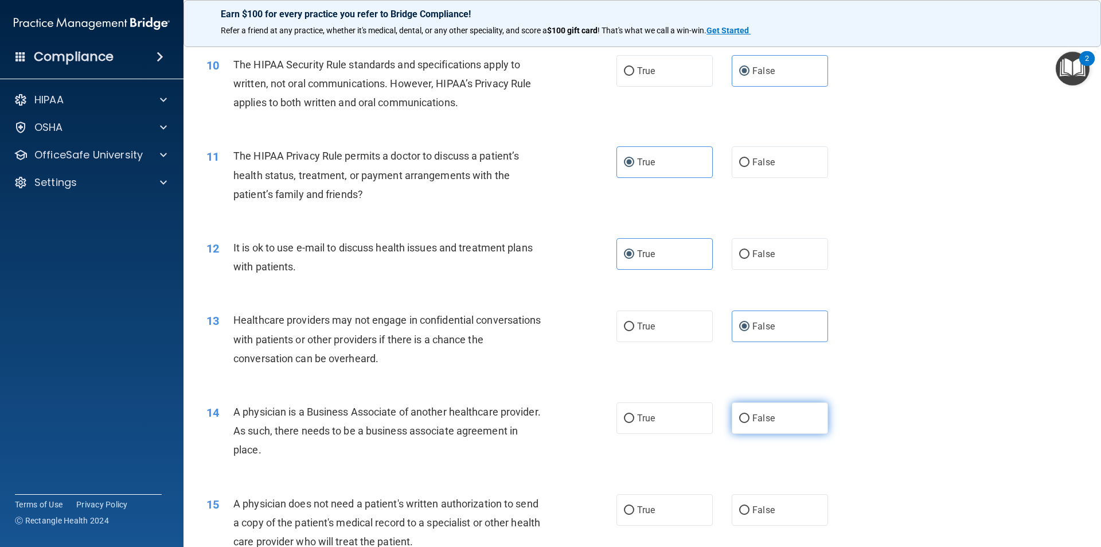
click at [748, 425] on label "False" at bounding box center [780, 418] width 96 height 32
click at [748, 423] on input "False" at bounding box center [744, 418] width 10 height 9
radio input "true"
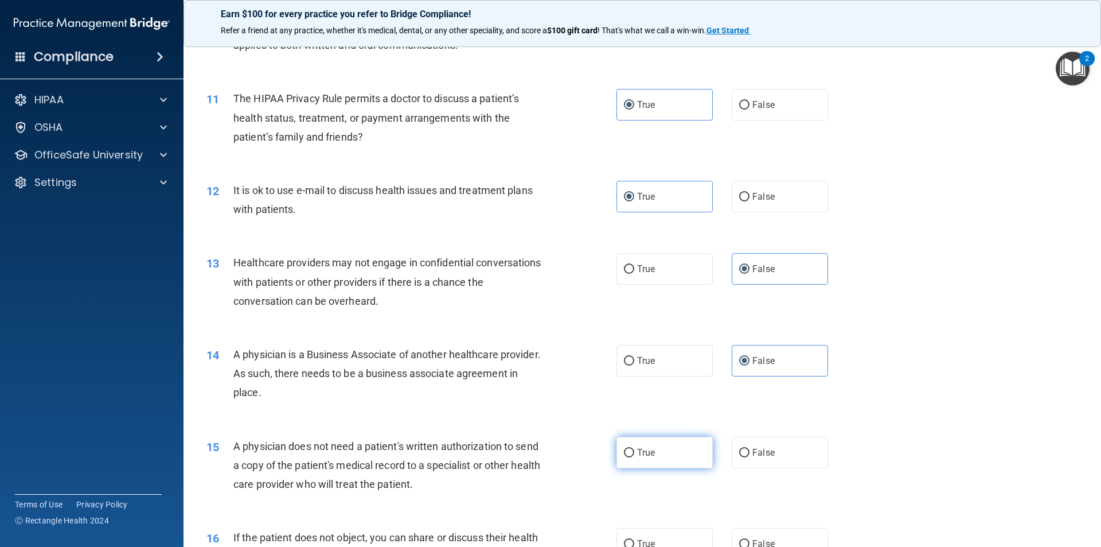
click at [642, 454] on span "True" at bounding box center [646, 452] width 18 height 11
click at [634, 454] on input "True" at bounding box center [629, 452] width 10 height 9
radio input "true"
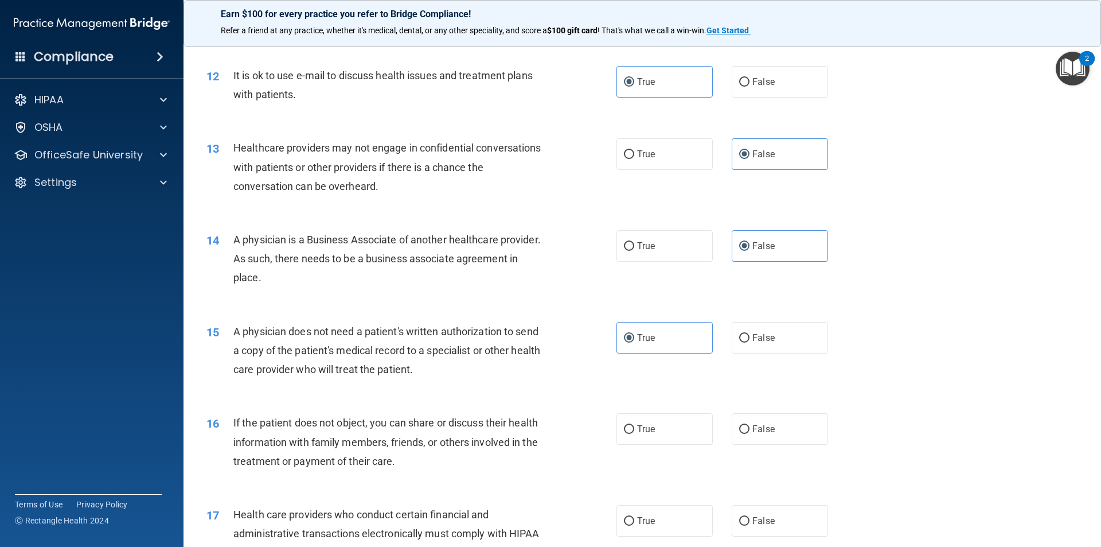
scroll to position [1032, 0]
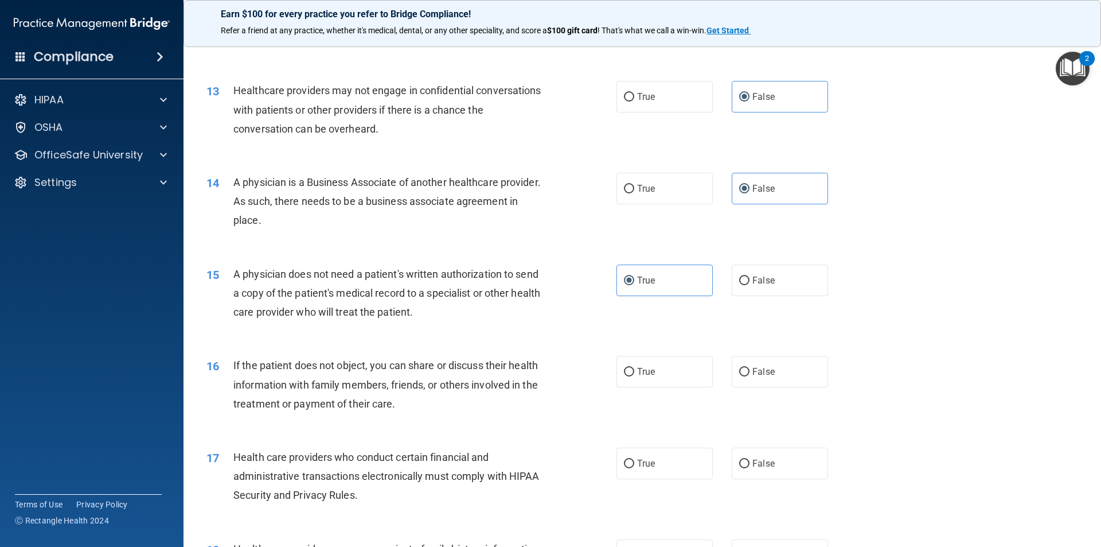
click at [650, 349] on div "16 If the patient does not object, you can share or discuss their health inform…" at bounding box center [642, 387] width 889 height 92
click at [649, 366] on span "True" at bounding box center [646, 371] width 18 height 11
click at [634, 368] on input "True" at bounding box center [629, 372] width 10 height 9
radio input "true"
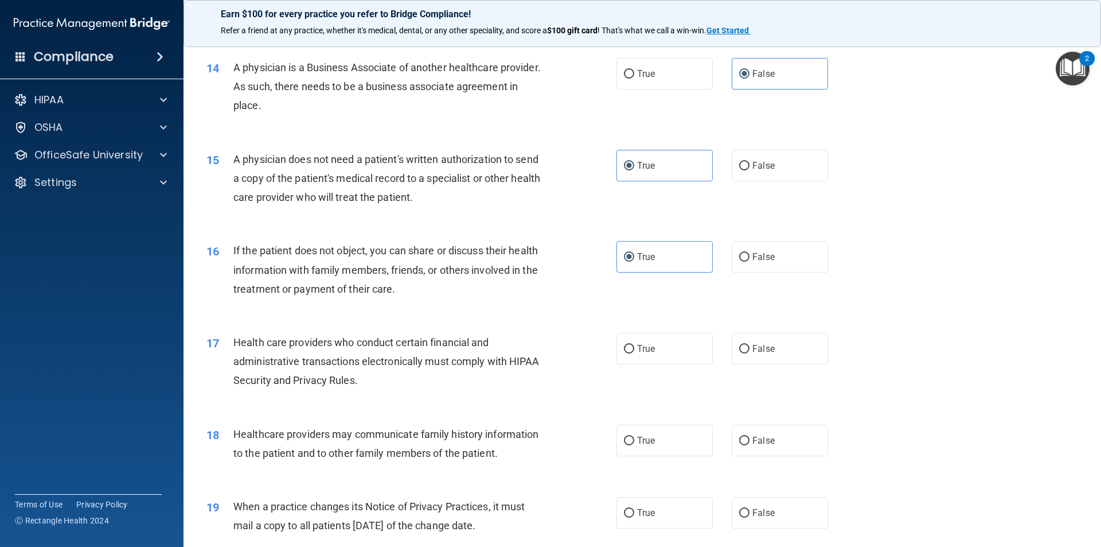
scroll to position [1204, 0]
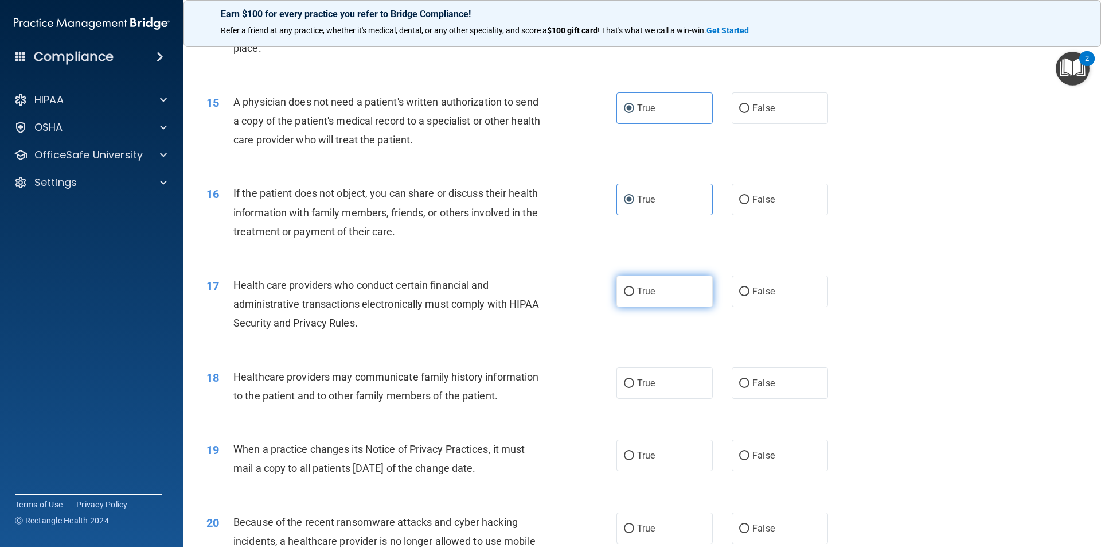
click at [684, 285] on label "True" at bounding box center [664, 291] width 96 height 32
click at [634, 287] on input "True" at bounding box center [629, 291] width 10 height 9
radio input "true"
click at [505, 395] on div "Healthcare providers may communicate family history information to the patient …" at bounding box center [393, 386] width 321 height 38
click at [787, 383] on label "False" at bounding box center [780, 383] width 96 height 32
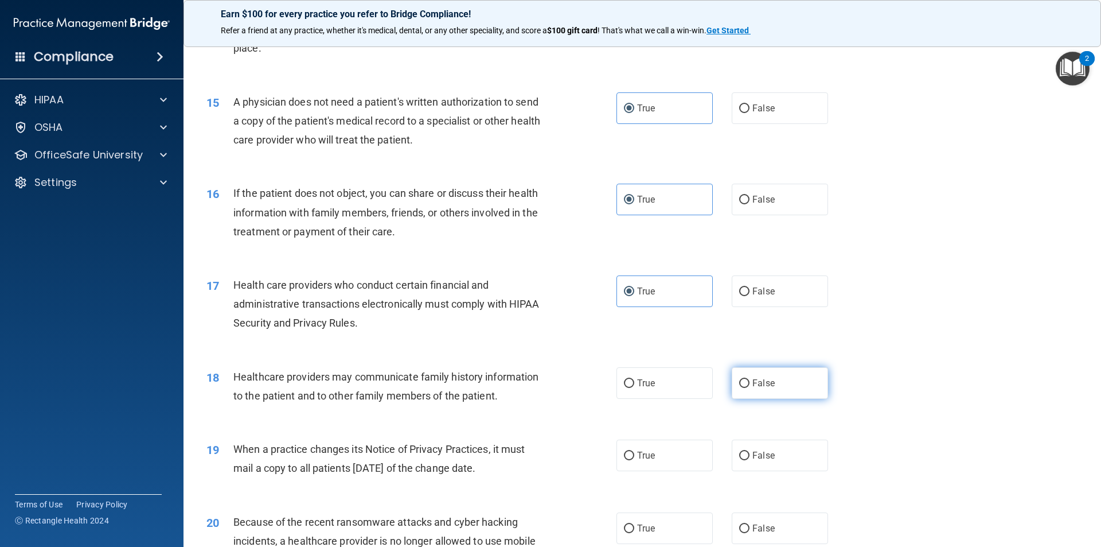
click at [750, 383] on input "False" at bounding box center [744, 383] width 10 height 9
radio input "true"
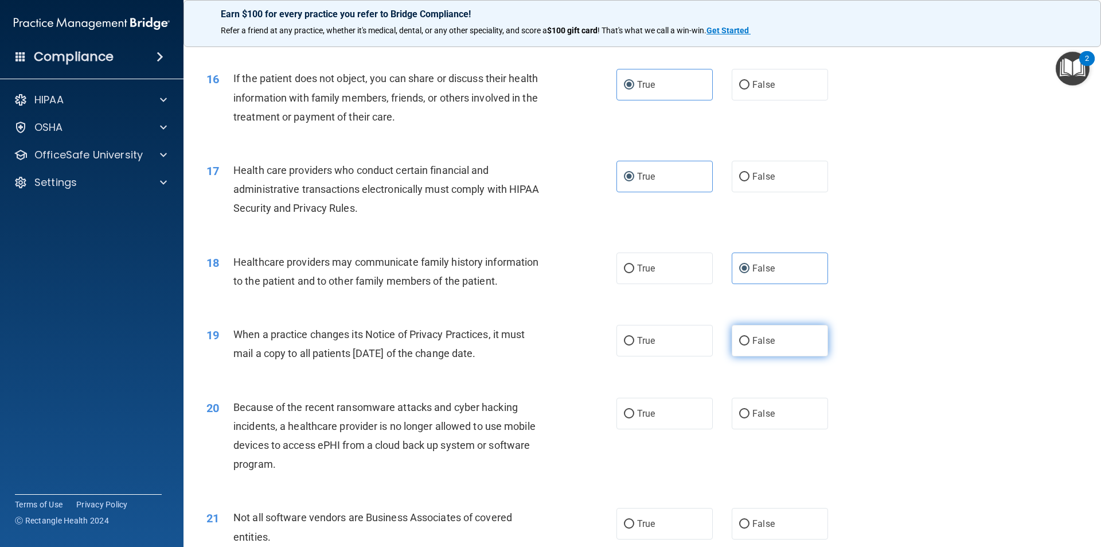
click at [758, 335] on span "False" at bounding box center [763, 340] width 22 height 11
click at [750, 337] on input "False" at bounding box center [744, 341] width 10 height 9
radio input "true"
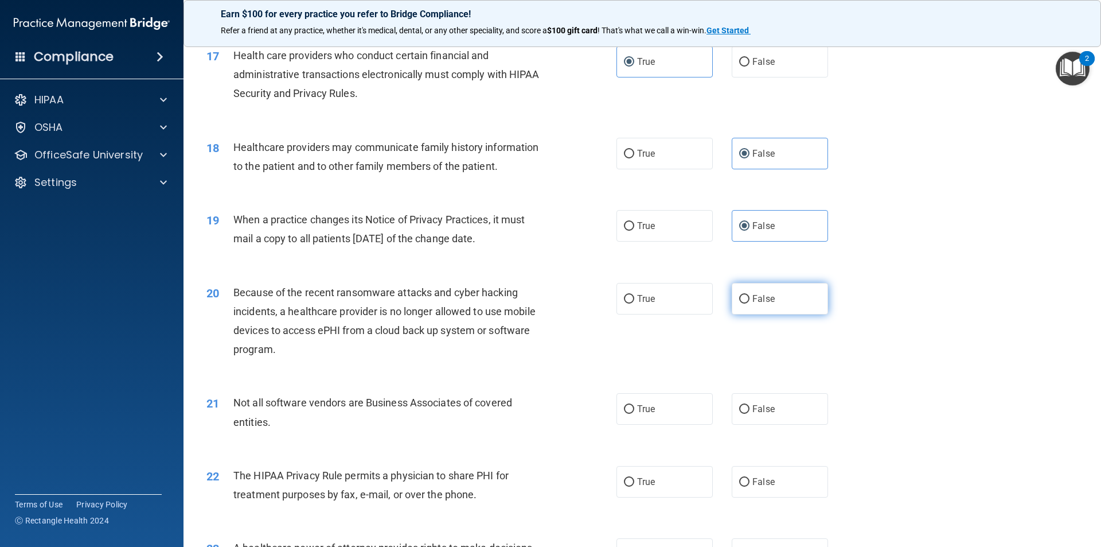
click at [783, 296] on label "False" at bounding box center [780, 299] width 96 height 32
click at [750, 296] on input "False" at bounding box center [744, 299] width 10 height 9
radio input "true"
click at [661, 414] on label "True" at bounding box center [664, 409] width 96 height 32
click at [634, 413] on input "True" at bounding box center [629, 409] width 10 height 9
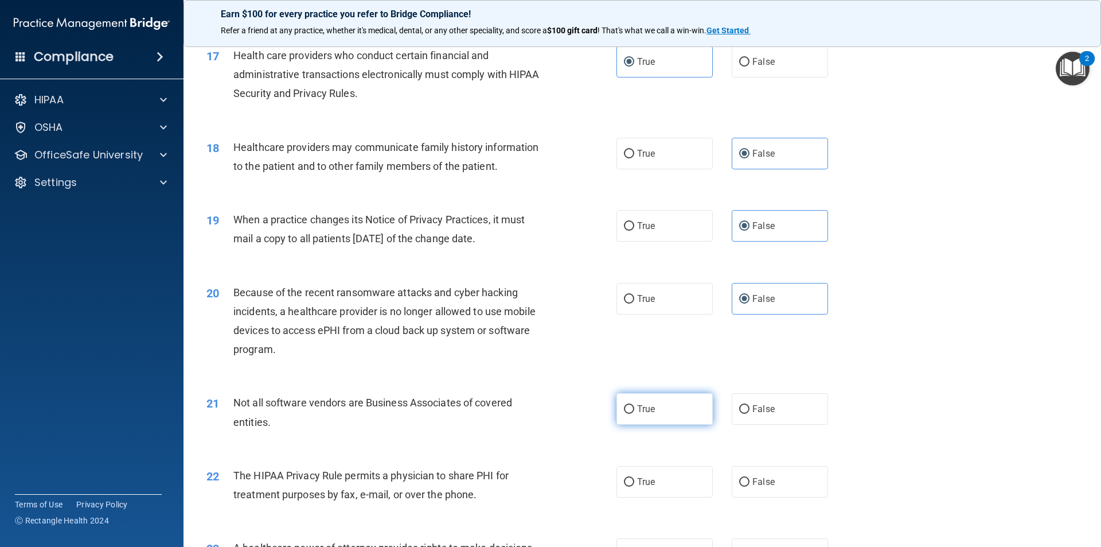
radio input "true"
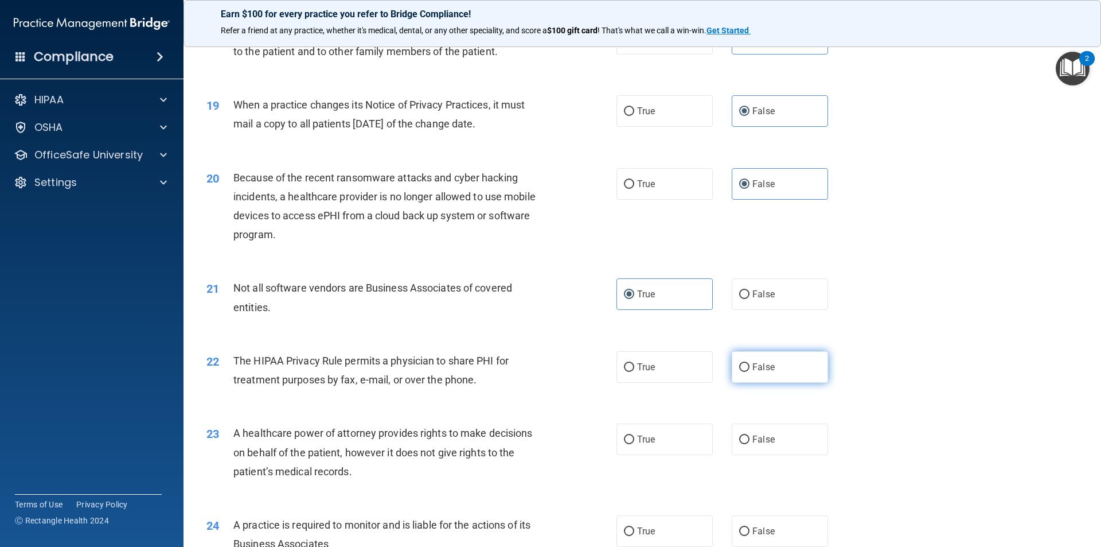
click at [775, 378] on label "False" at bounding box center [780, 367] width 96 height 32
click at [750, 372] on input "False" at bounding box center [744, 367] width 10 height 9
radio input "true"
click at [766, 442] on span "False" at bounding box center [763, 439] width 22 height 11
click at [750, 442] on input "False" at bounding box center [744, 439] width 10 height 9
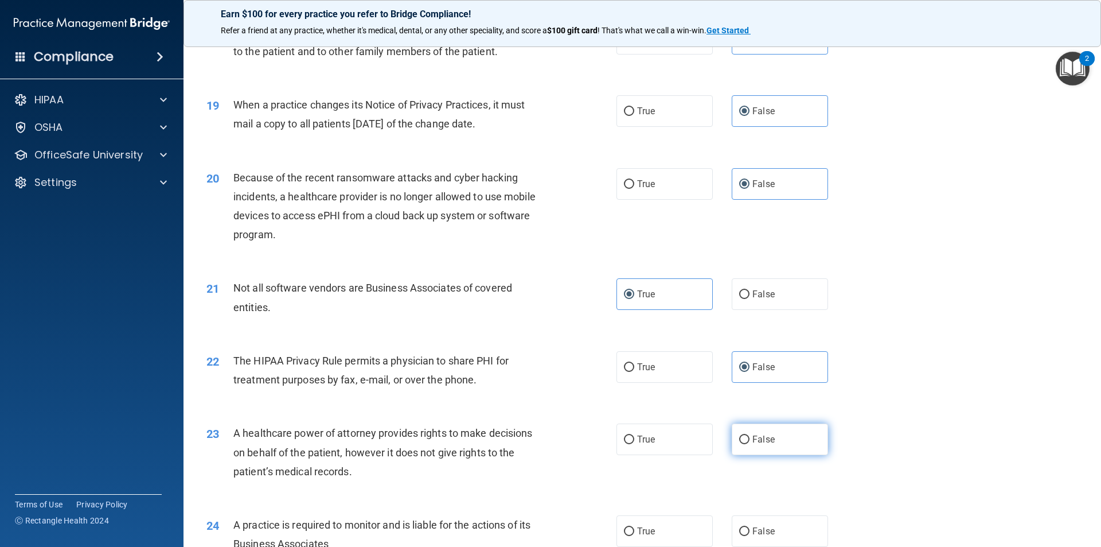
radio input "true"
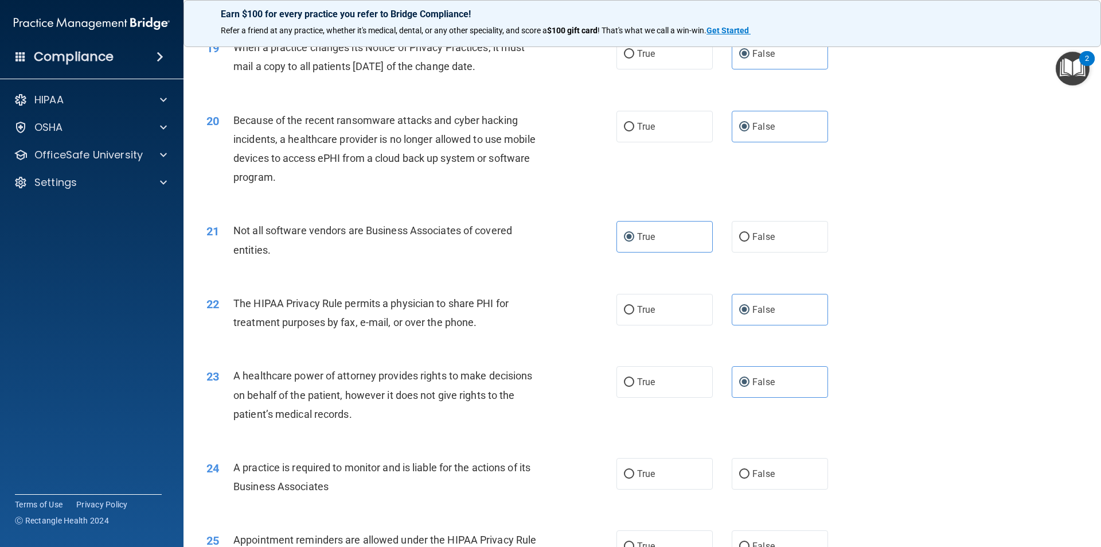
scroll to position [1720, 0]
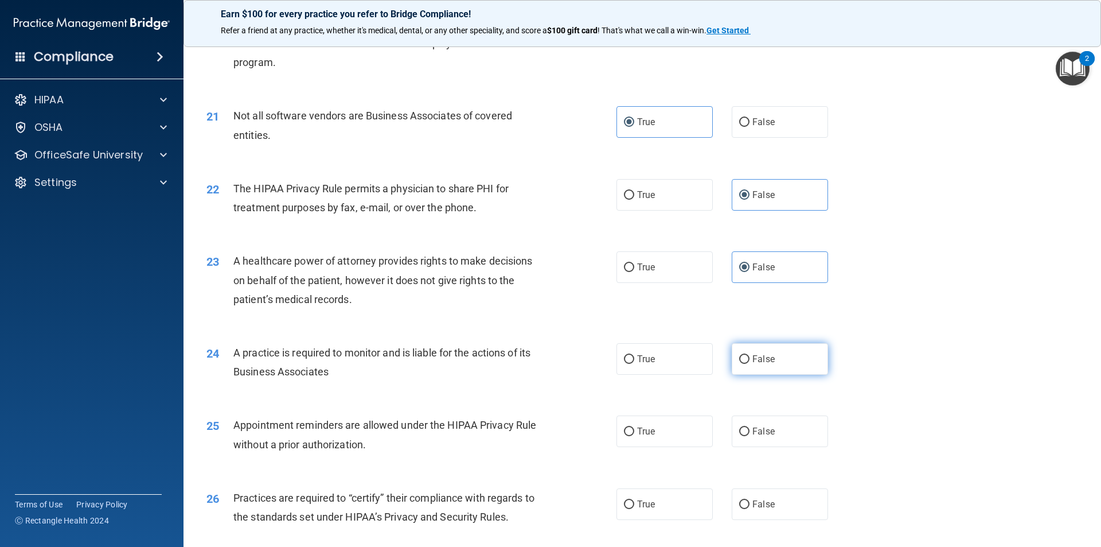
click at [776, 361] on label "False" at bounding box center [780, 359] width 96 height 32
click at [750, 361] on input "False" at bounding box center [744, 359] width 10 height 9
radio input "true"
click at [771, 431] on label "False" at bounding box center [780, 431] width 96 height 32
click at [750, 431] on input "False" at bounding box center [744, 431] width 10 height 9
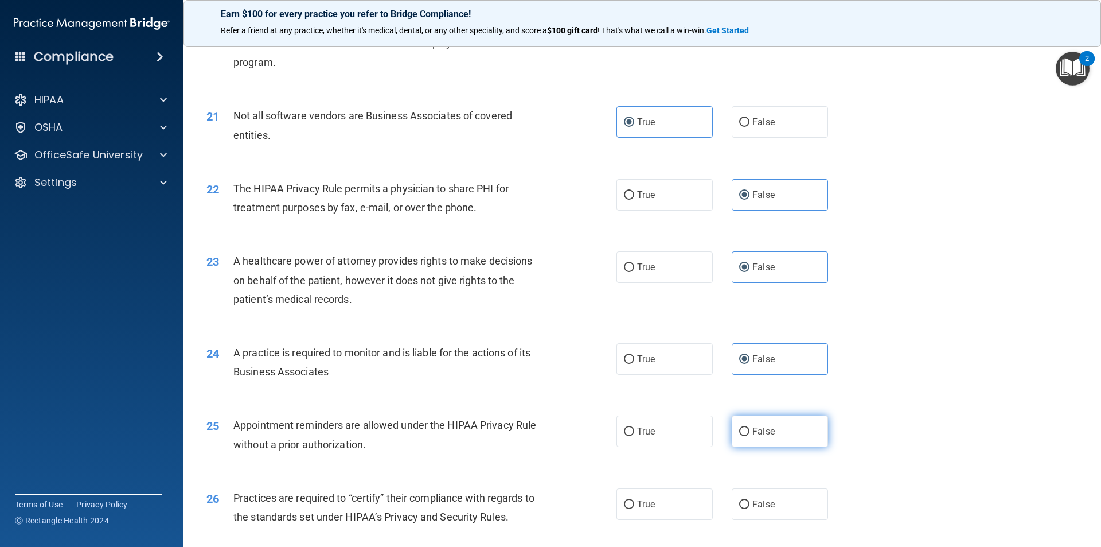
radio input "true"
click at [670, 425] on label "True" at bounding box center [664, 431] width 96 height 32
click at [634, 427] on input "True" at bounding box center [629, 431] width 10 height 9
radio input "true"
radio input "false"
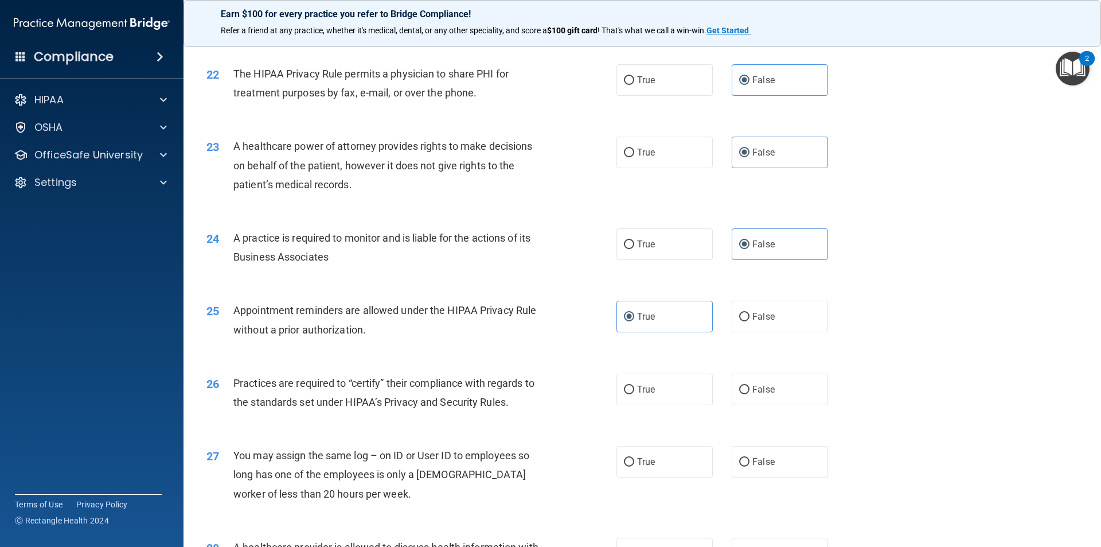
scroll to position [1950, 0]
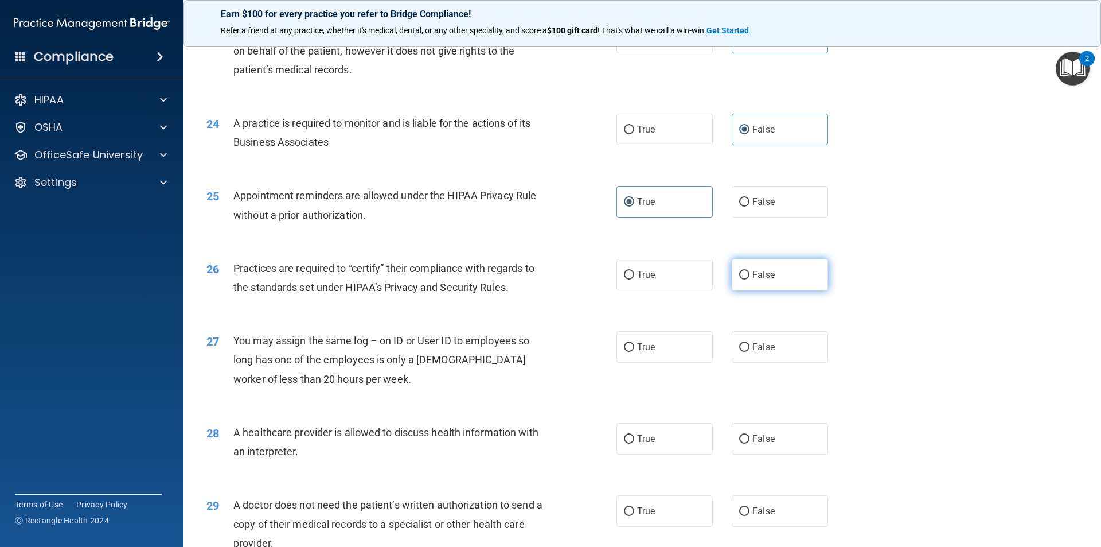
click at [736, 283] on label "False" at bounding box center [780, 275] width 96 height 32
click at [739, 279] on input "False" at bounding box center [744, 275] width 10 height 9
radio input "true"
click at [637, 438] on span "True" at bounding box center [646, 438] width 18 height 11
click at [634, 438] on input "True" at bounding box center [629, 439] width 10 height 9
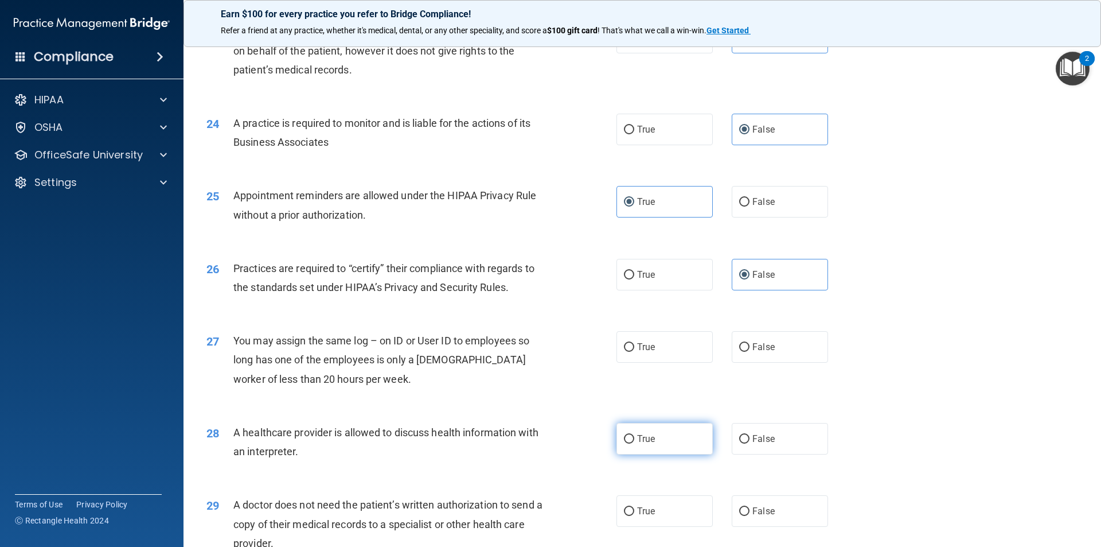
radio input "true"
click at [790, 346] on label "False" at bounding box center [780, 347] width 96 height 32
click at [750, 346] on input "False" at bounding box center [744, 347] width 10 height 9
radio input "true"
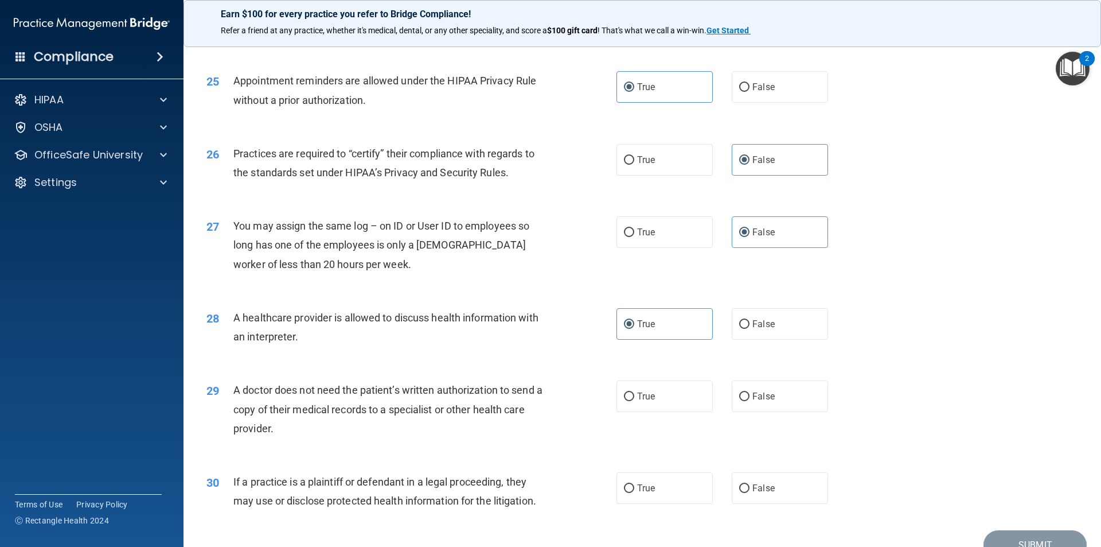
scroll to position [2122, 0]
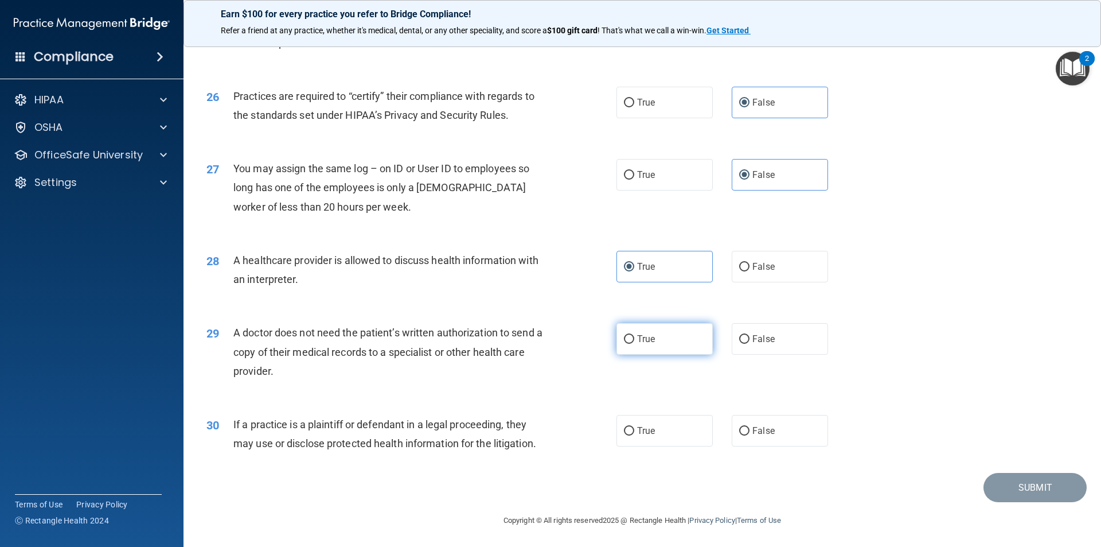
click at [642, 345] on label "True" at bounding box center [664, 339] width 96 height 32
click at [634, 343] on input "True" at bounding box center [629, 339] width 10 height 9
radio input "true"
click at [628, 431] on input "True" at bounding box center [629, 431] width 10 height 9
radio input "true"
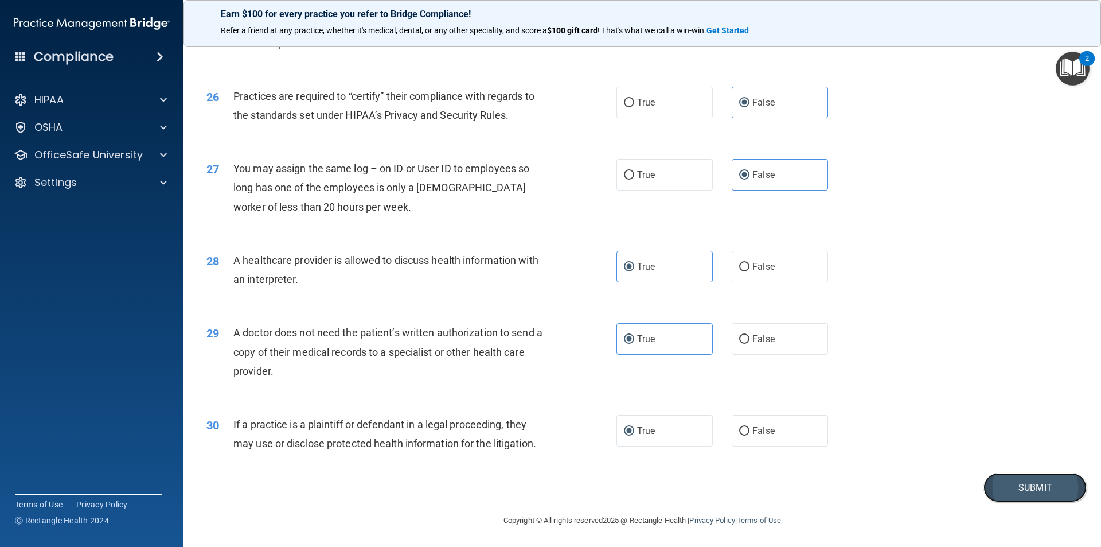
click at [1025, 477] on button "Submit" at bounding box center [1034, 487] width 103 height 29
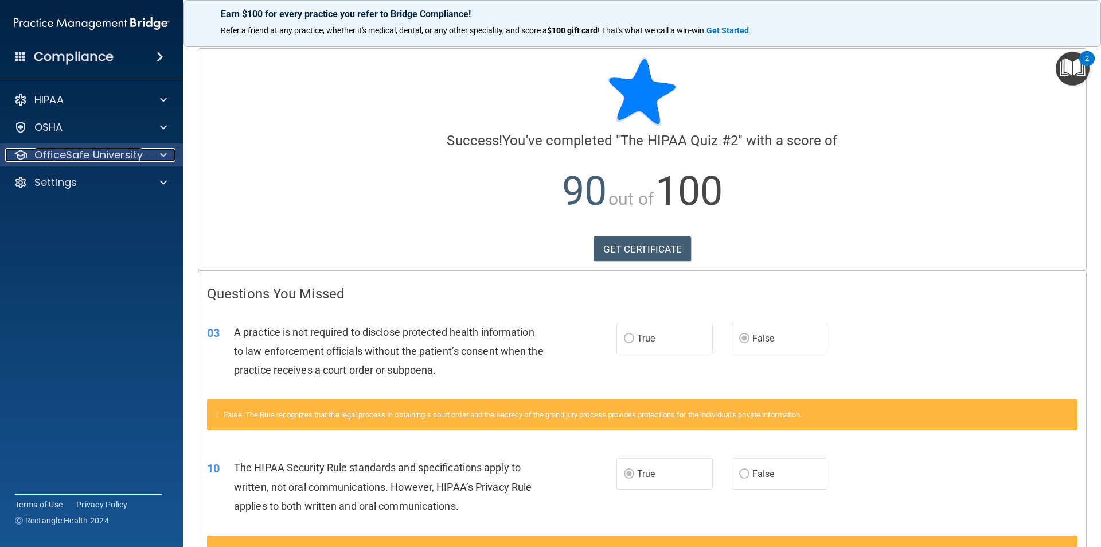
click at [158, 160] on div at bounding box center [161, 155] width 29 height 14
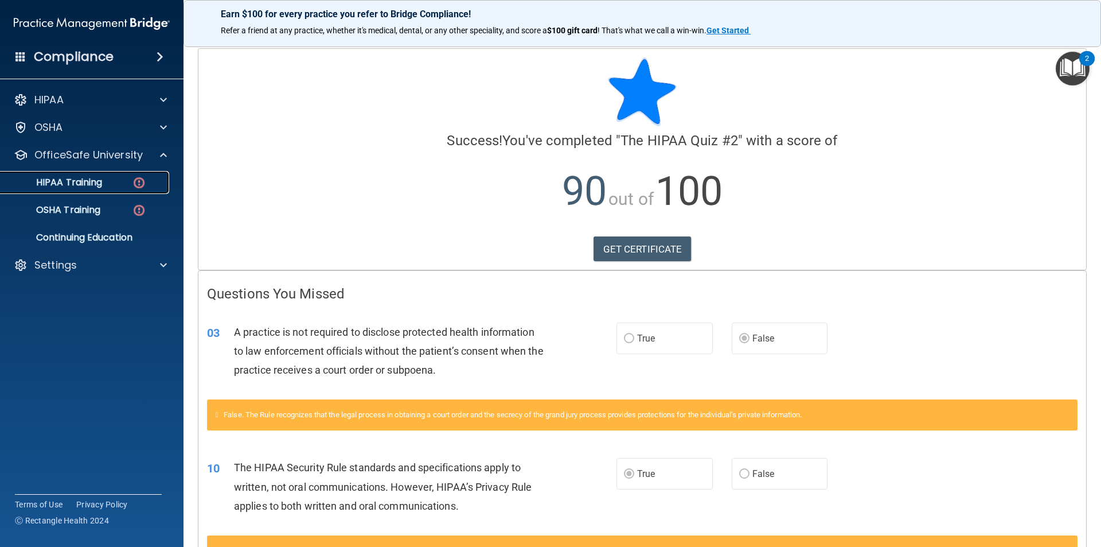
click at [153, 183] on div "HIPAA Training" at bounding box center [85, 182] width 157 height 11
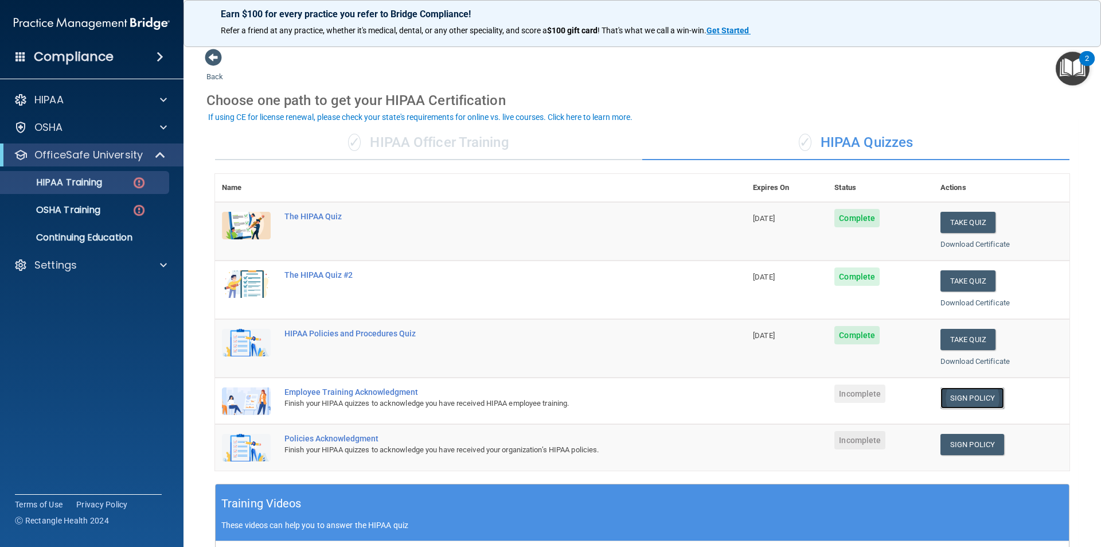
click at [980, 392] on link "Sign Policy" at bounding box center [972, 397] width 64 height 21
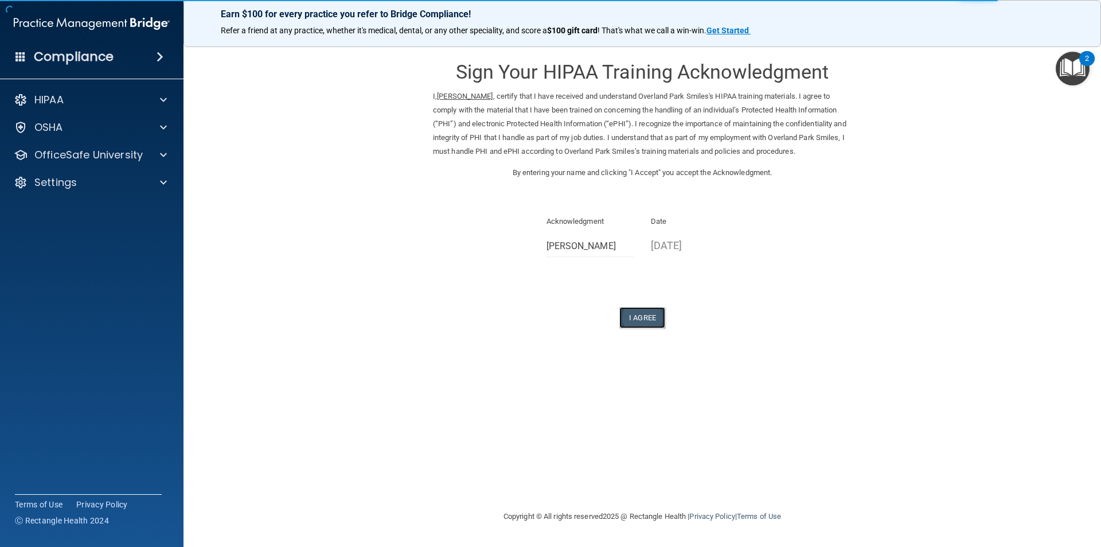
click at [639, 316] on button "I Agree" at bounding box center [642, 317] width 46 height 21
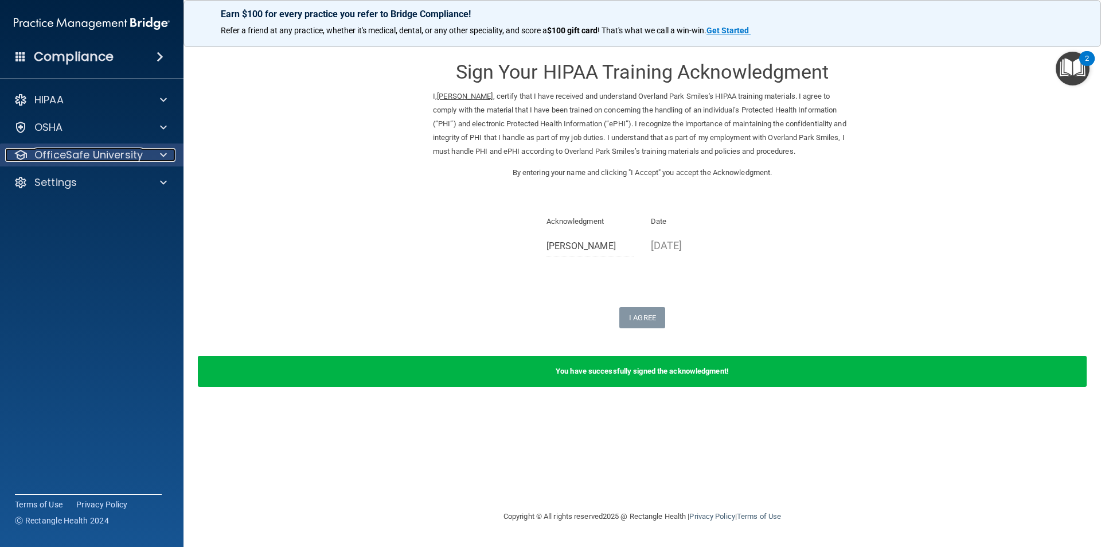
click at [169, 154] on div at bounding box center [161, 155] width 29 height 14
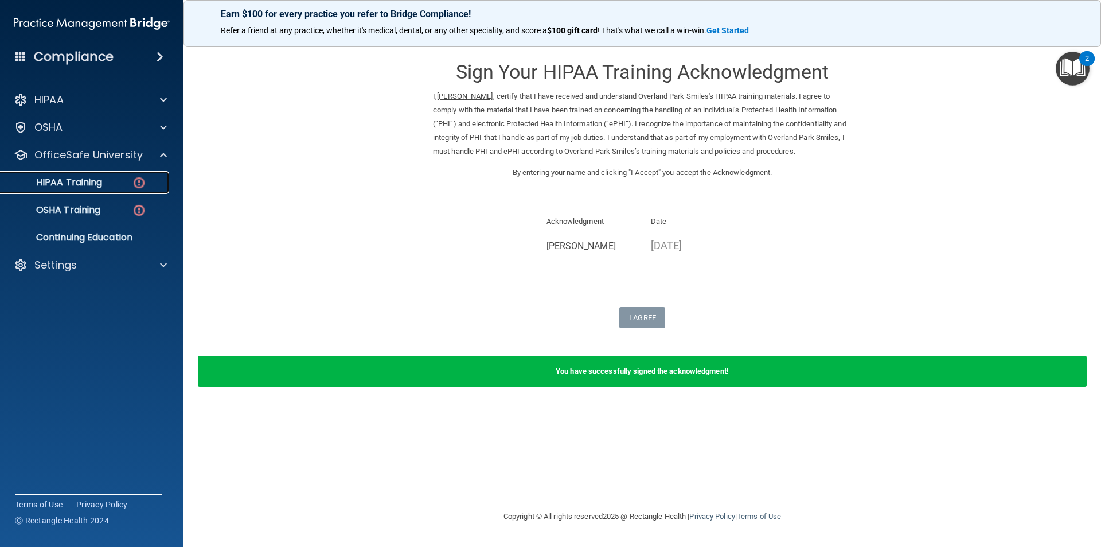
click at [148, 181] on div "HIPAA Training" at bounding box center [85, 182] width 157 height 11
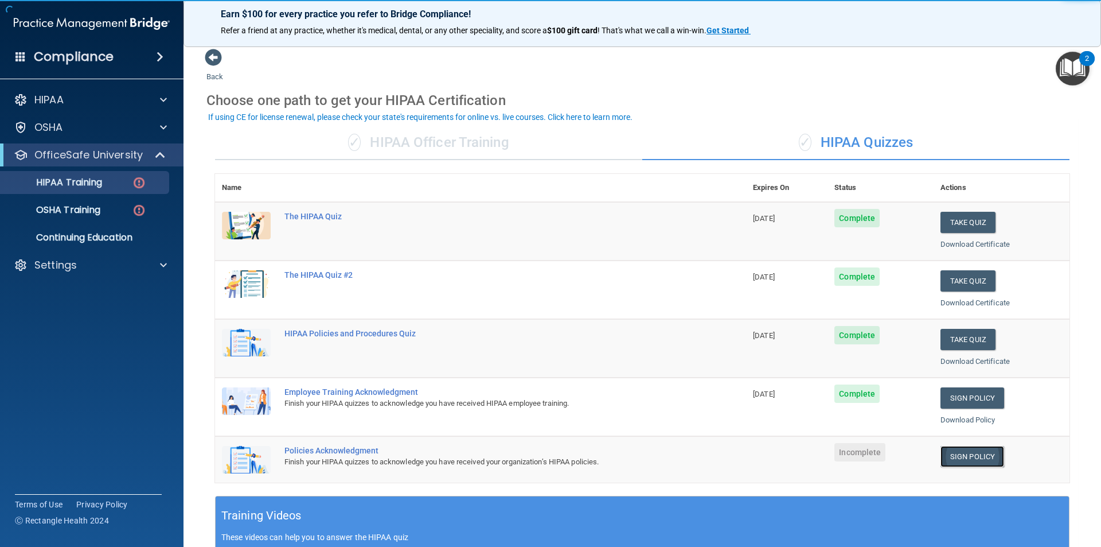
click at [952, 456] on link "Sign Policy" at bounding box center [972, 456] width 64 height 21
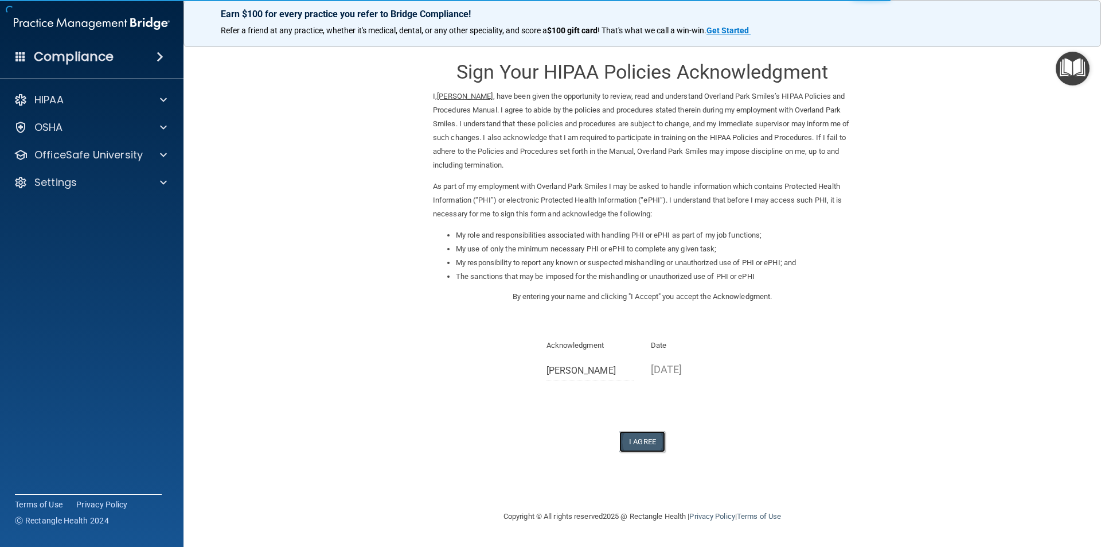
click at [636, 438] on button "I Agree" at bounding box center [642, 441] width 46 height 21
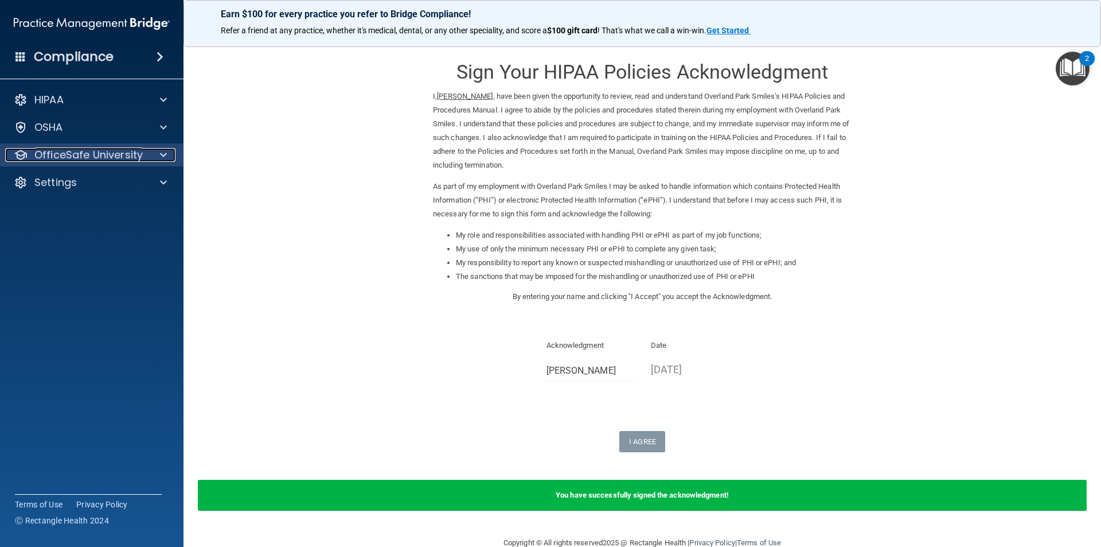
click at [169, 156] on div at bounding box center [161, 155] width 29 height 14
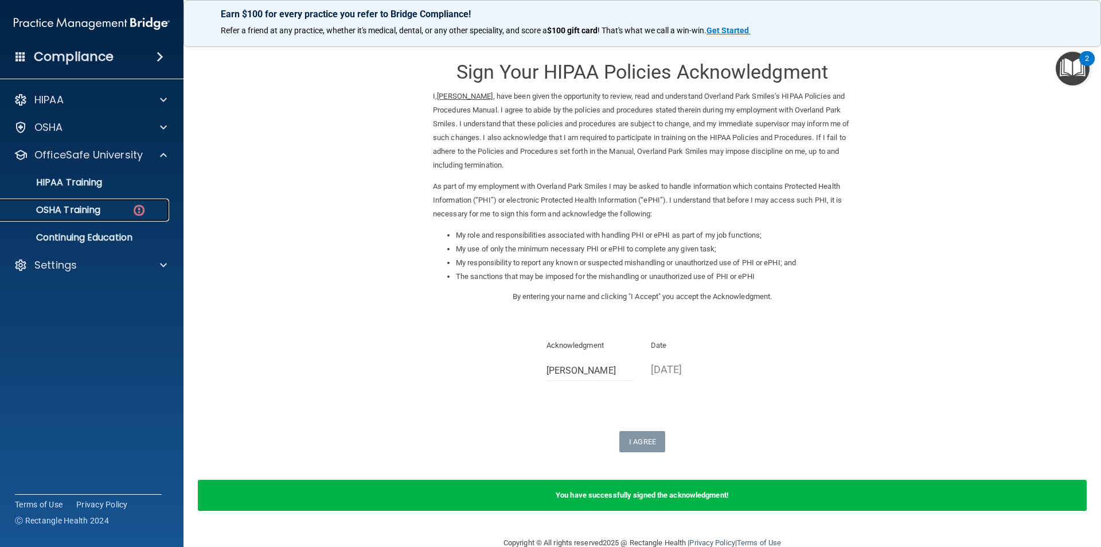
click at [124, 208] on div "OSHA Training" at bounding box center [85, 209] width 157 height 11
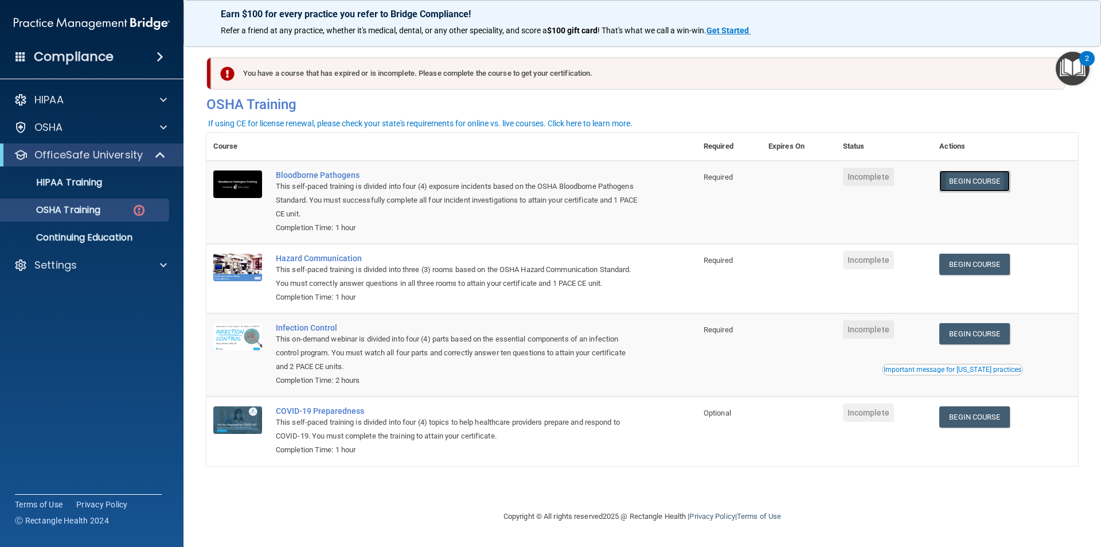
click at [981, 177] on link "Begin Course" at bounding box center [974, 180] width 70 height 21
